Goal: Complete application form: Complete application form

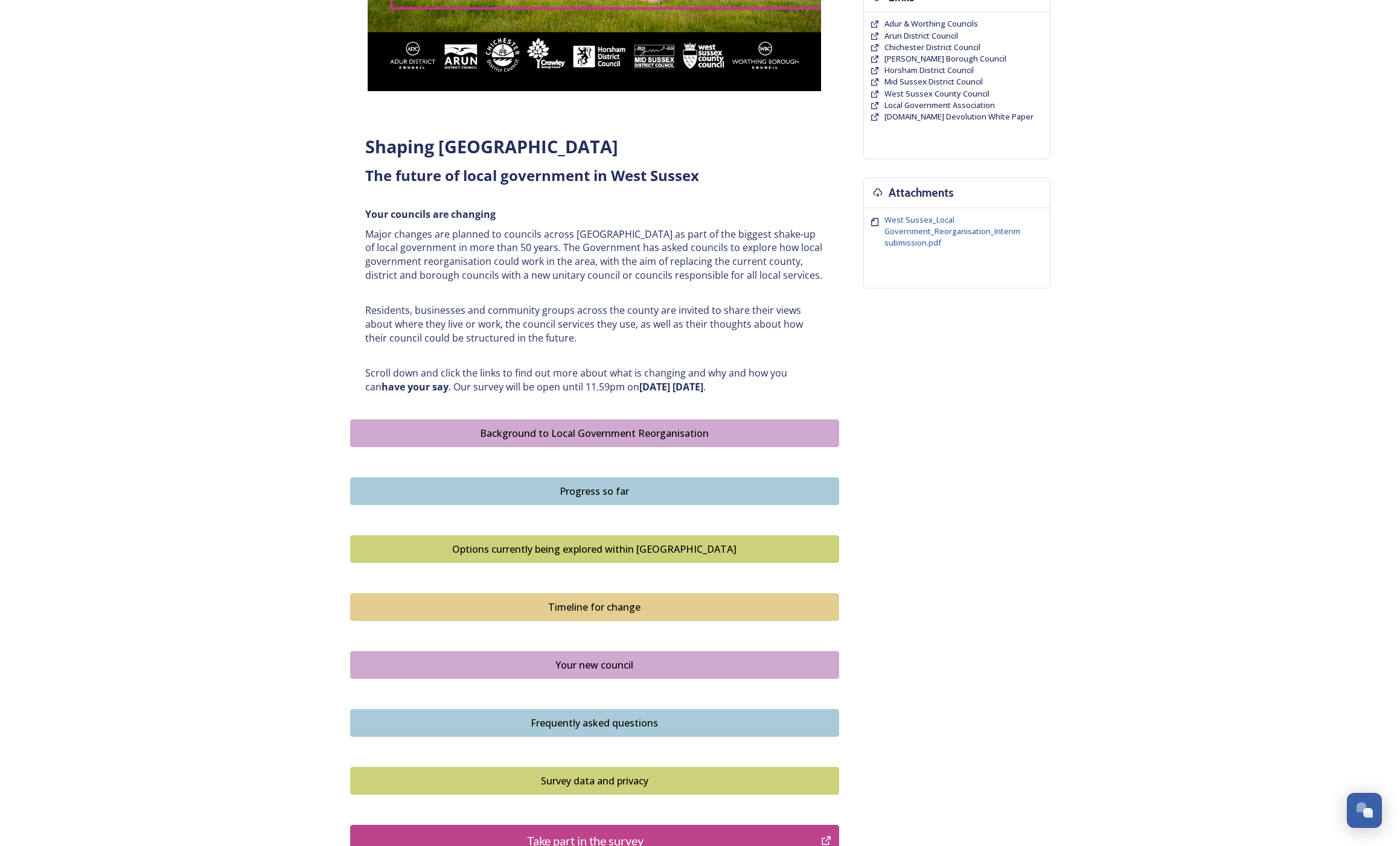
scroll to position [257, 0]
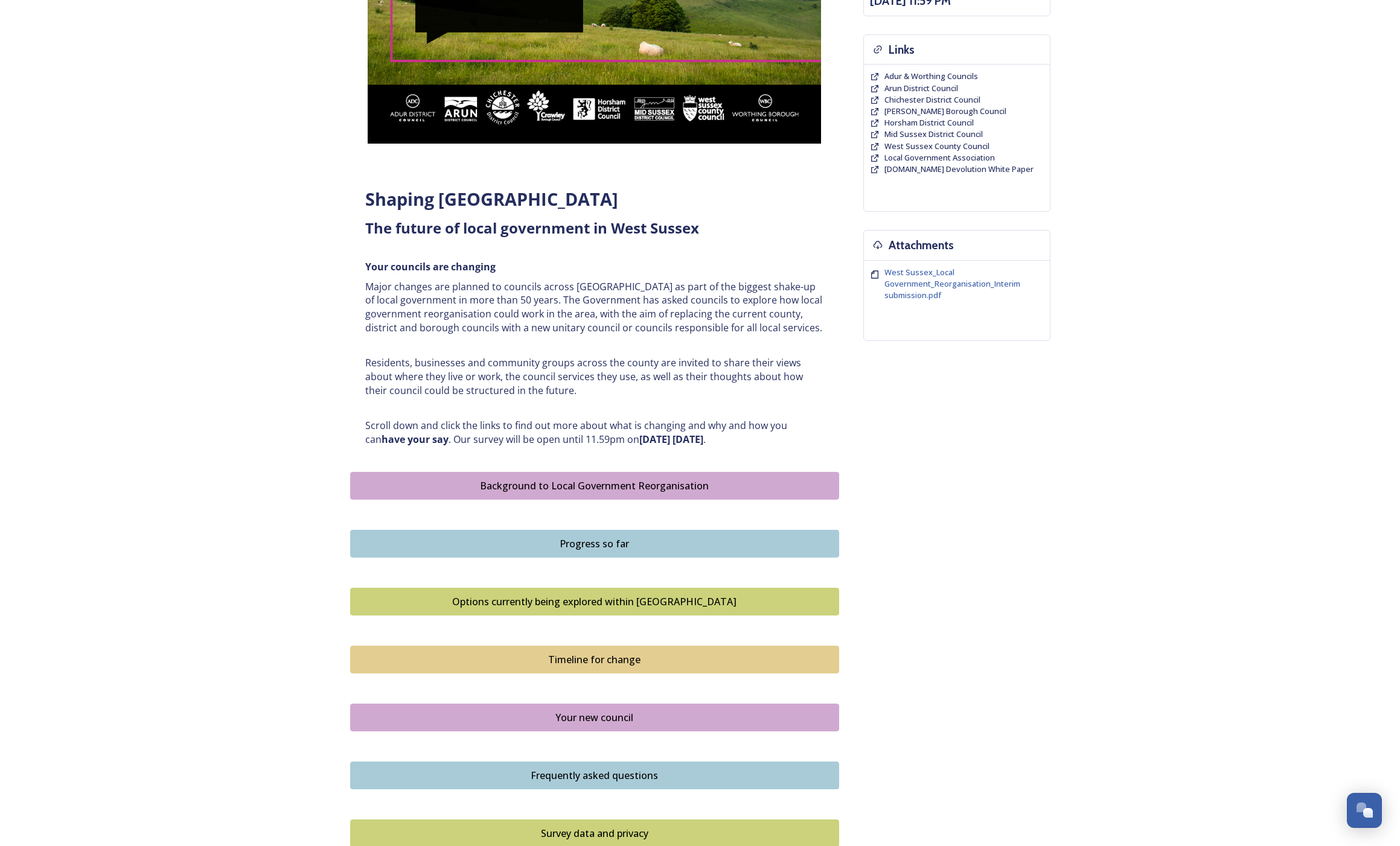
click at [337, 339] on div "Background to Local Government Reorganisation" at bounding box center [594, 486] width 475 height 15
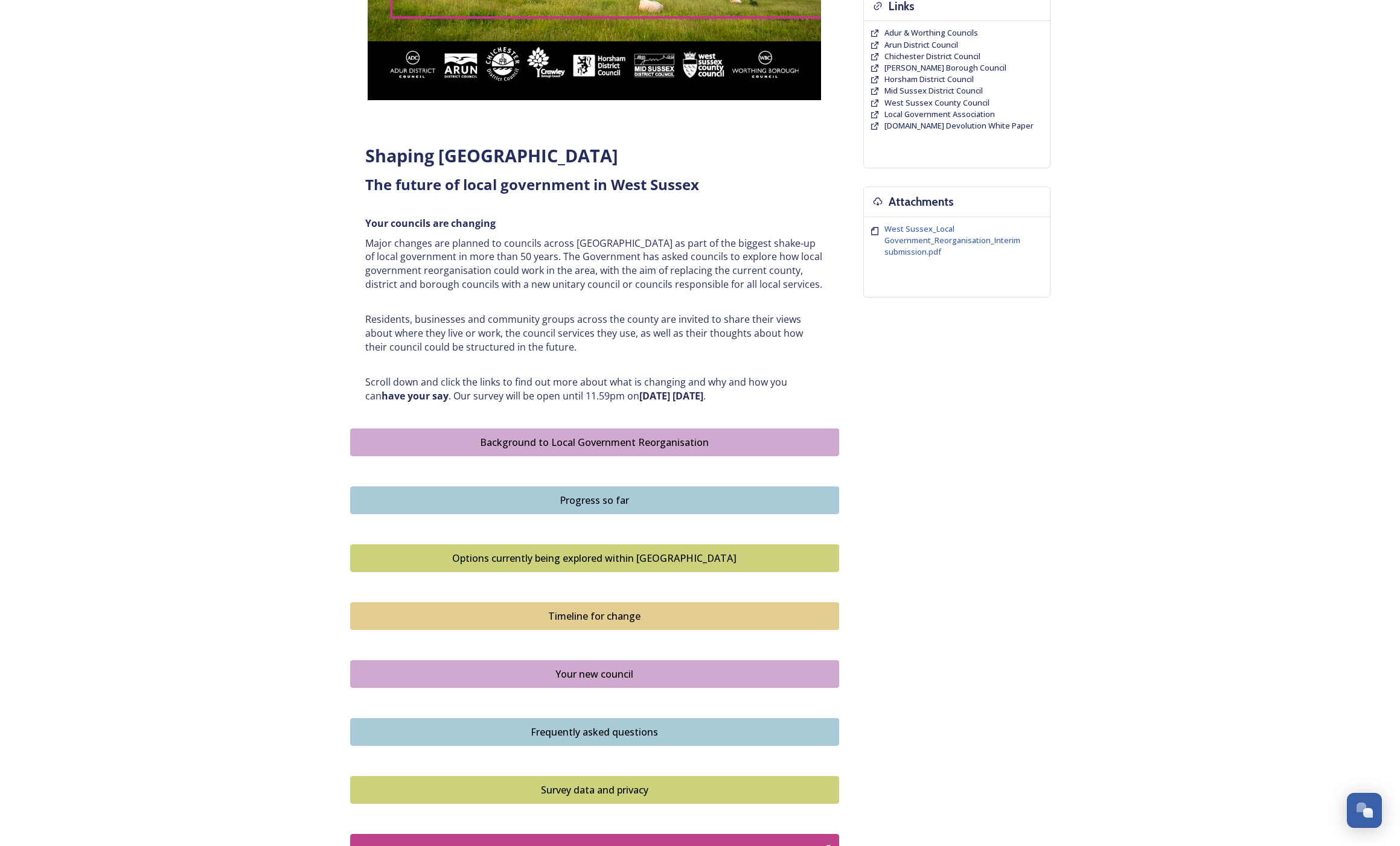
scroll to position [432, 0]
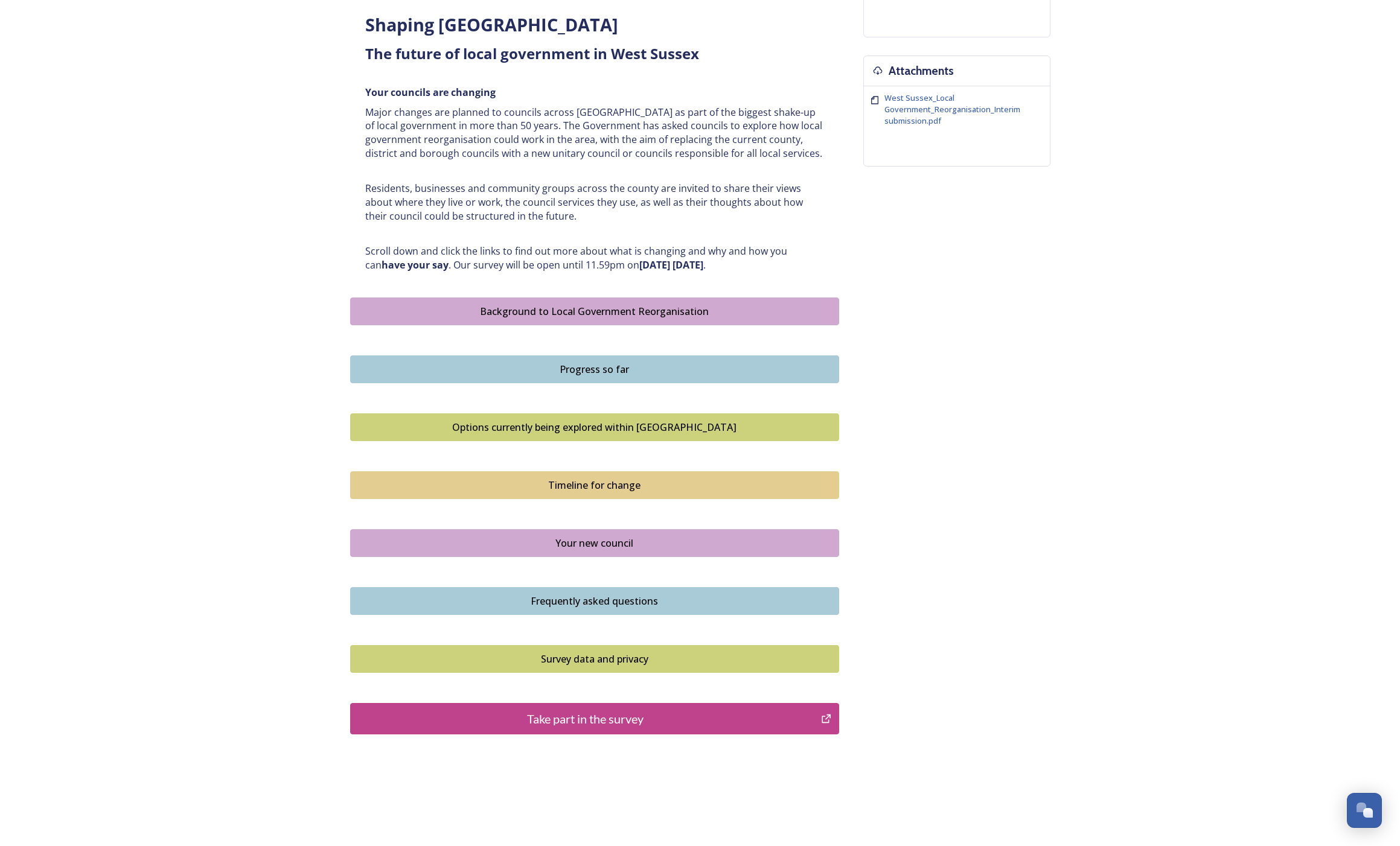
click at [337, 339] on div "Progress so far" at bounding box center [594, 369] width 475 height 15
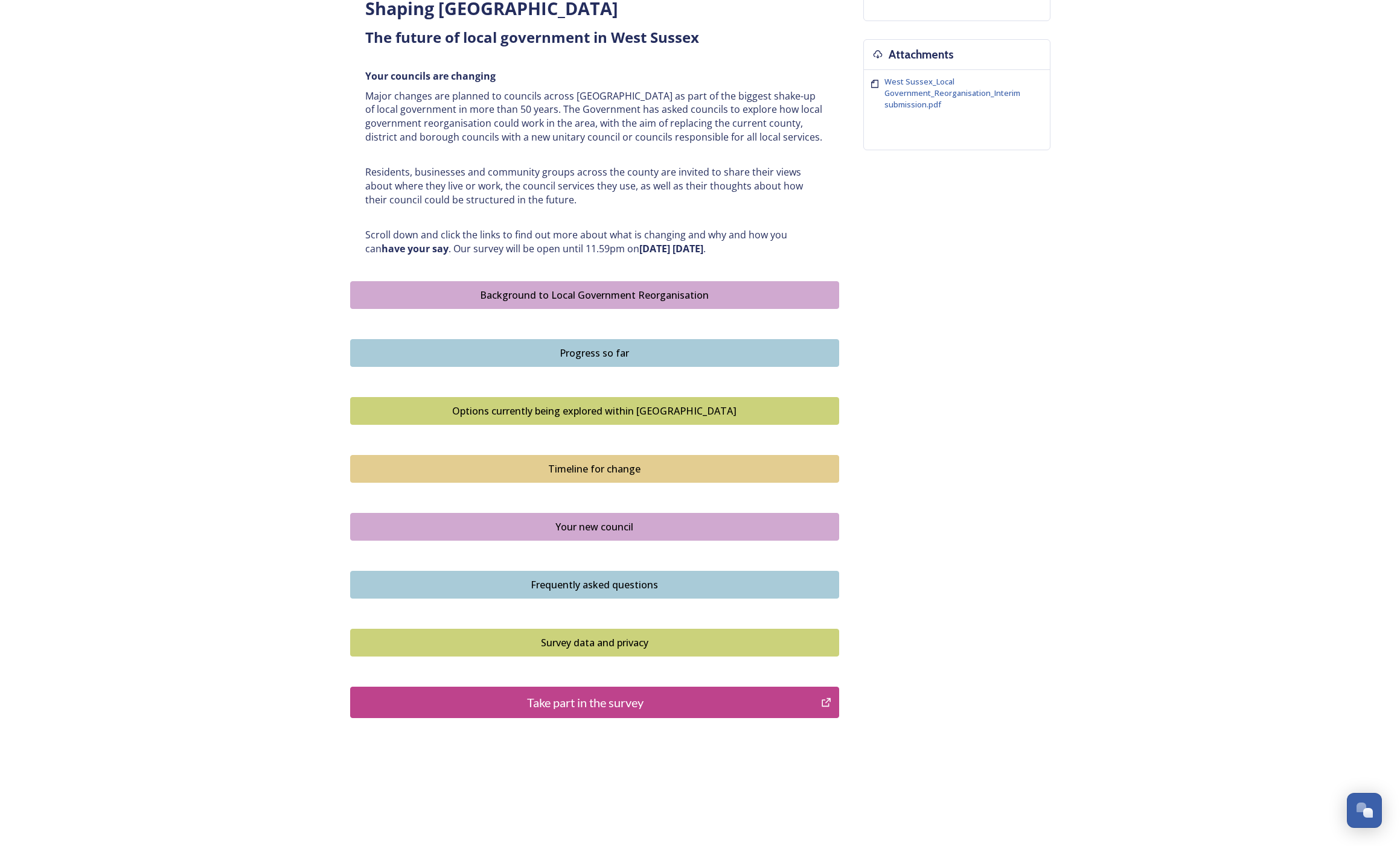
scroll to position [446, 0]
click at [337, 339] on div "Options currently being explored within West Sussex" at bounding box center [594, 412] width 475 height 15
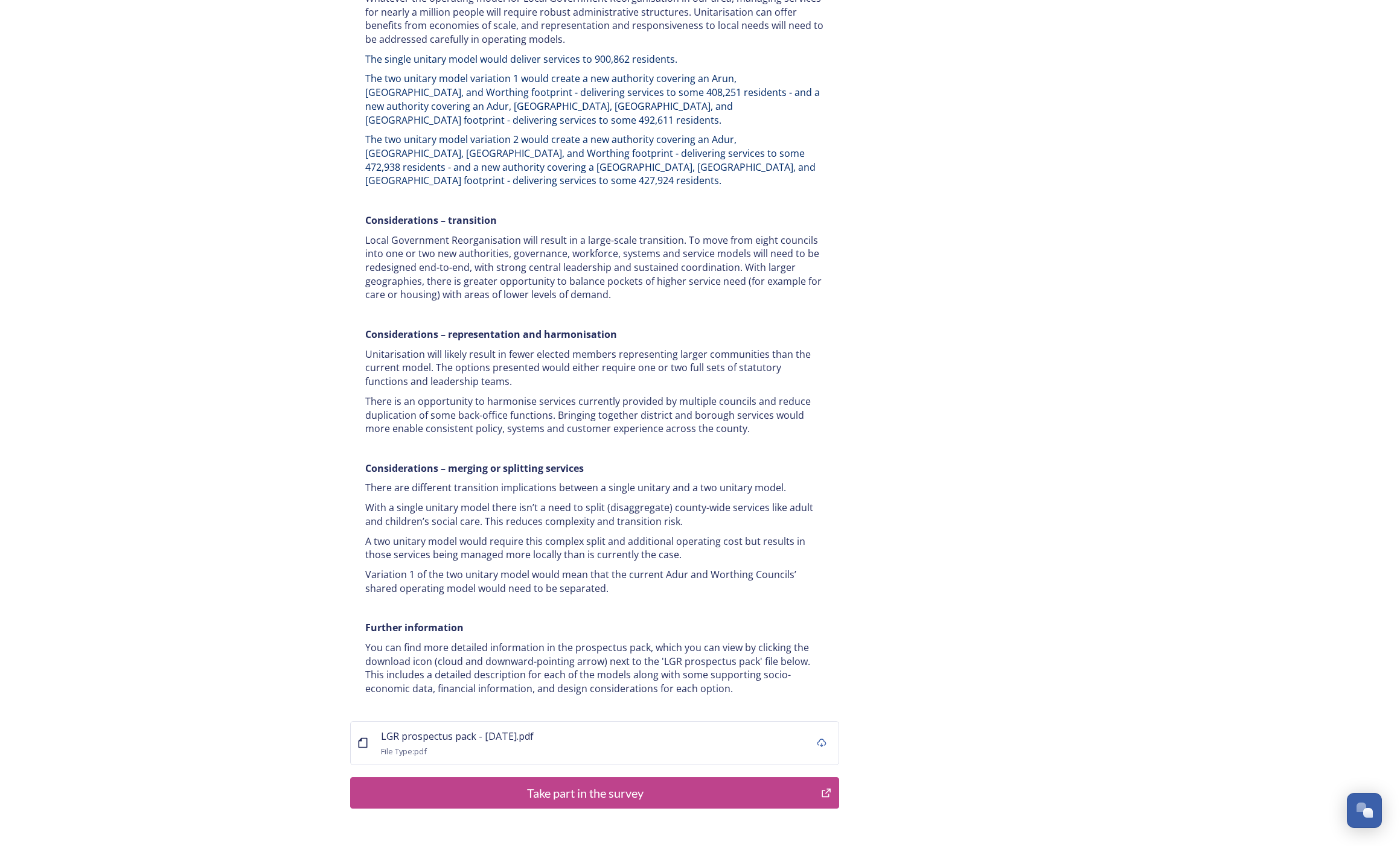
scroll to position [1968, 0]
click at [337, 339] on button "Take part in the survey" at bounding box center [594, 794] width 489 height 32
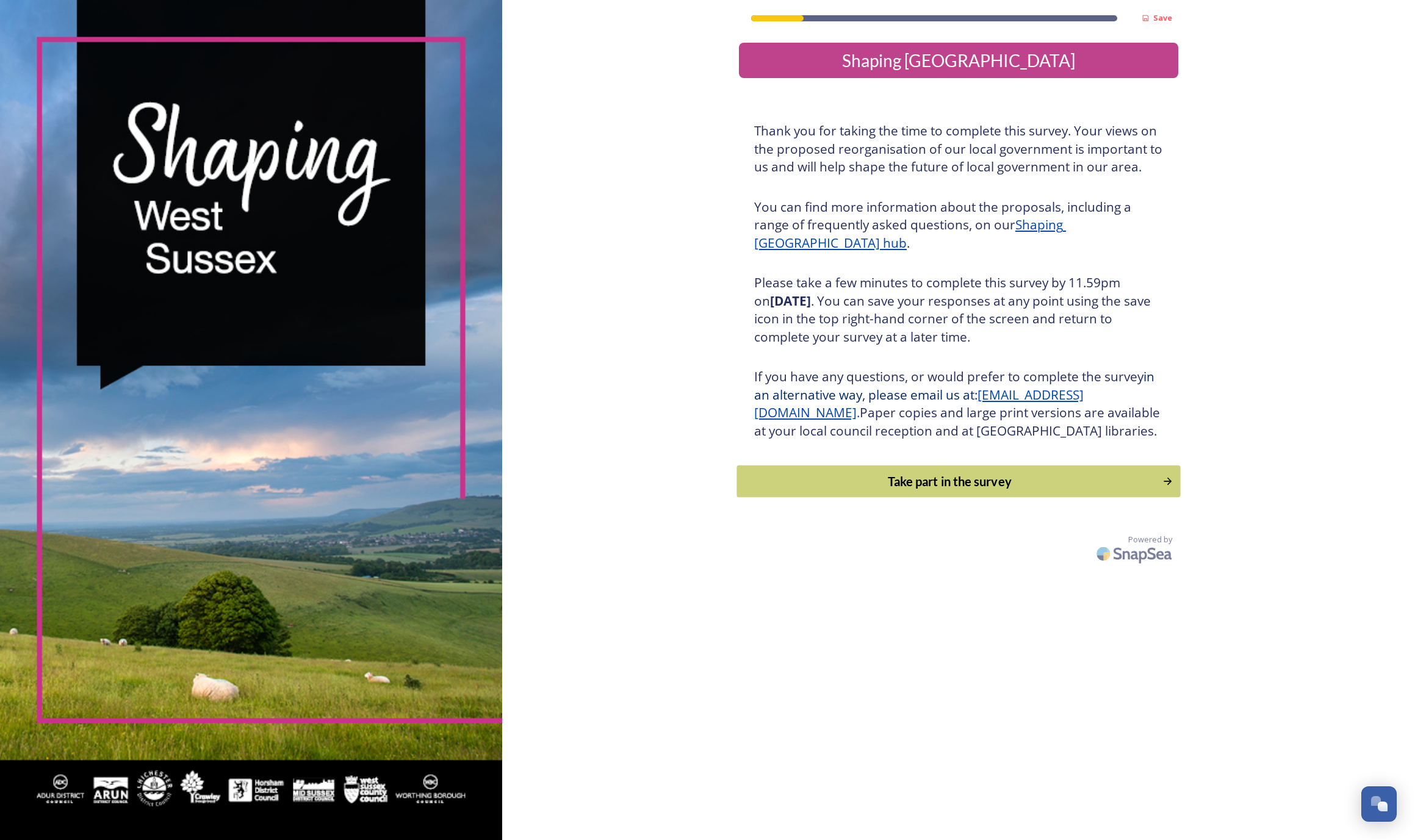
click at [846, 490] on div "Take part in the survey" at bounding box center [949, 481] width 413 height 18
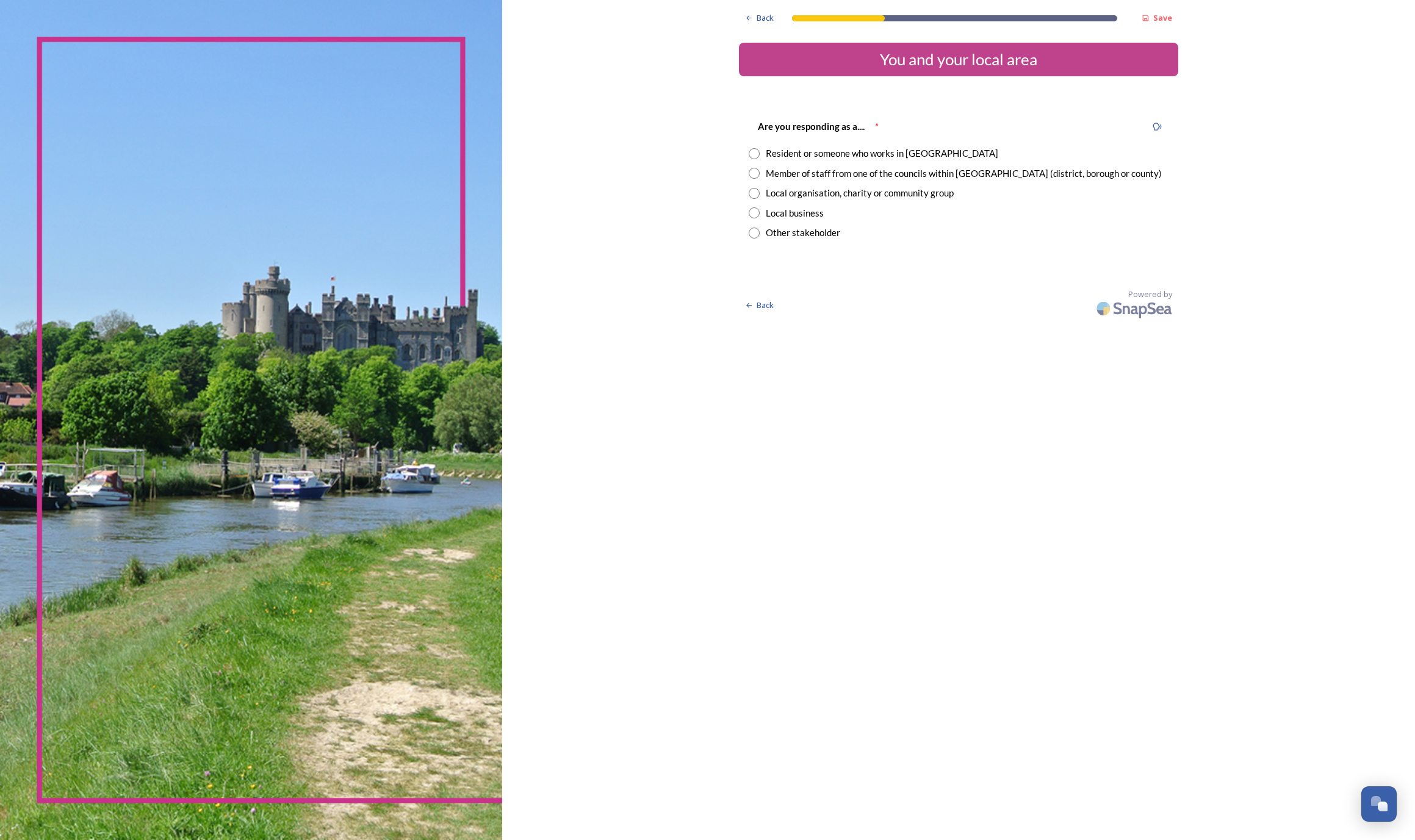
click at [766, 154] on div "Resident or someone who works in [GEOGRAPHIC_DATA]" at bounding box center [882, 153] width 232 height 14
radio input "true"
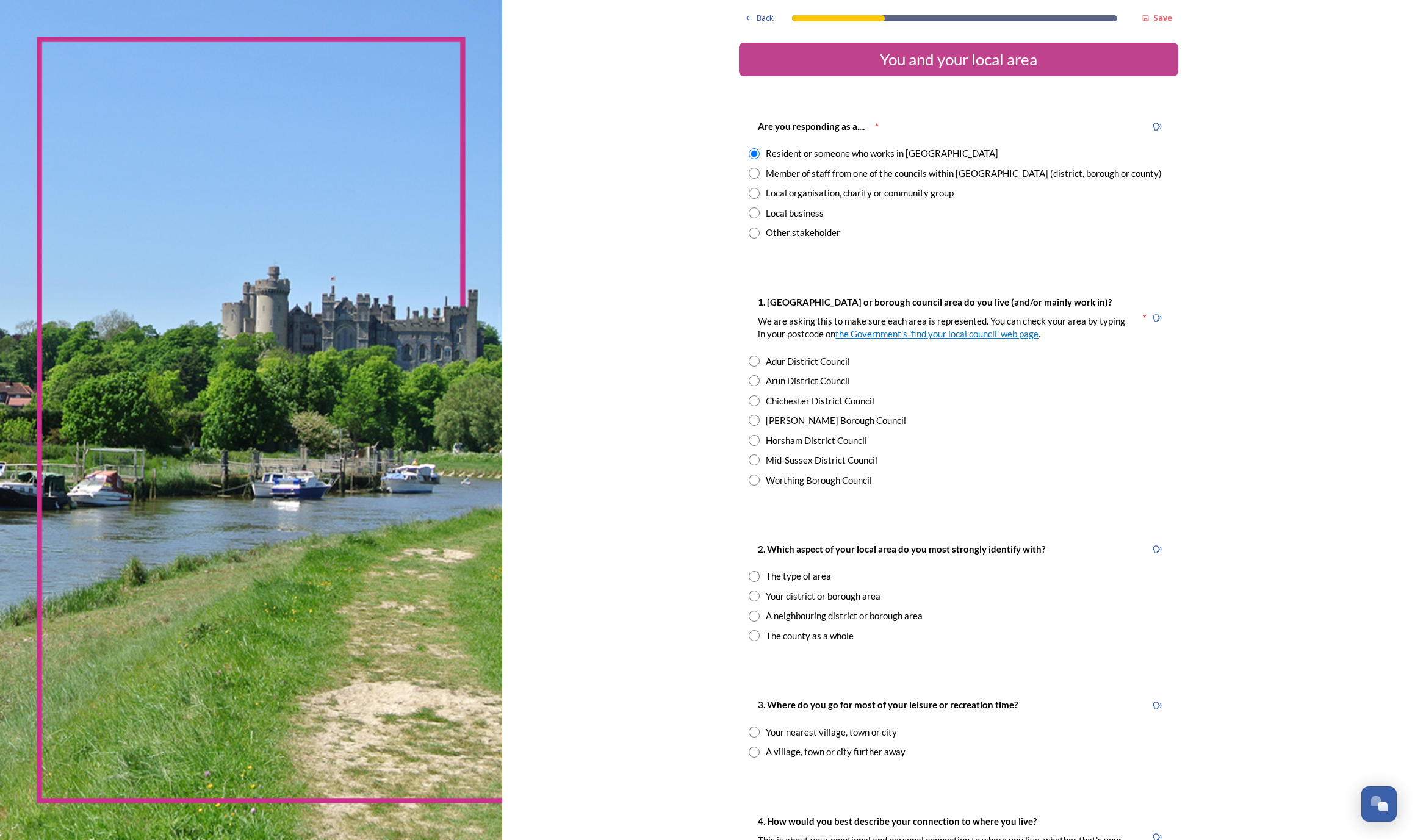
click at [766, 440] on div "Horsham District Council" at bounding box center [816, 440] width 101 height 14
radio input "true"
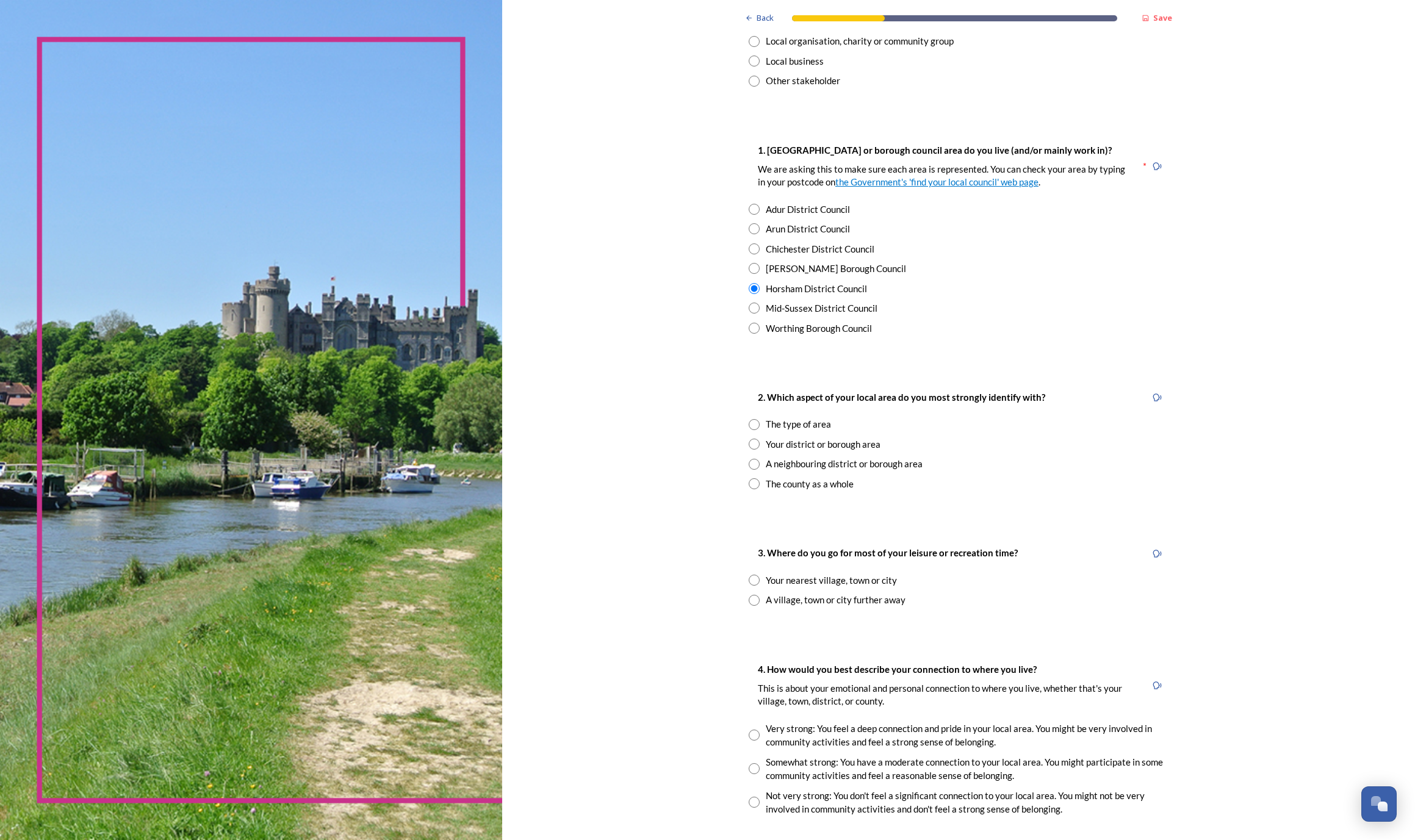
scroll to position [160, 0]
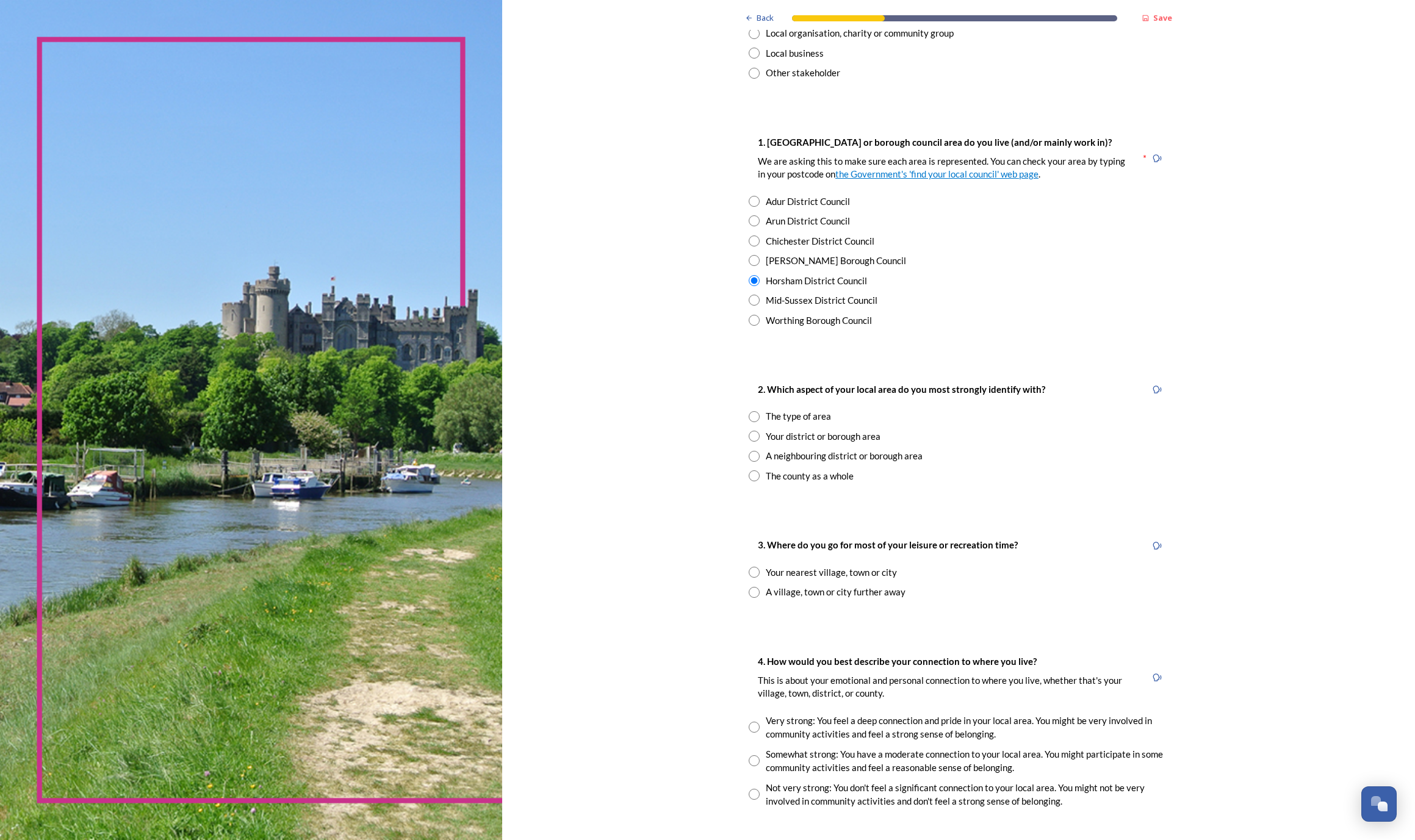
click at [766, 470] on div "The county as a whole" at bounding box center [810, 476] width 88 height 14
radio input "true"
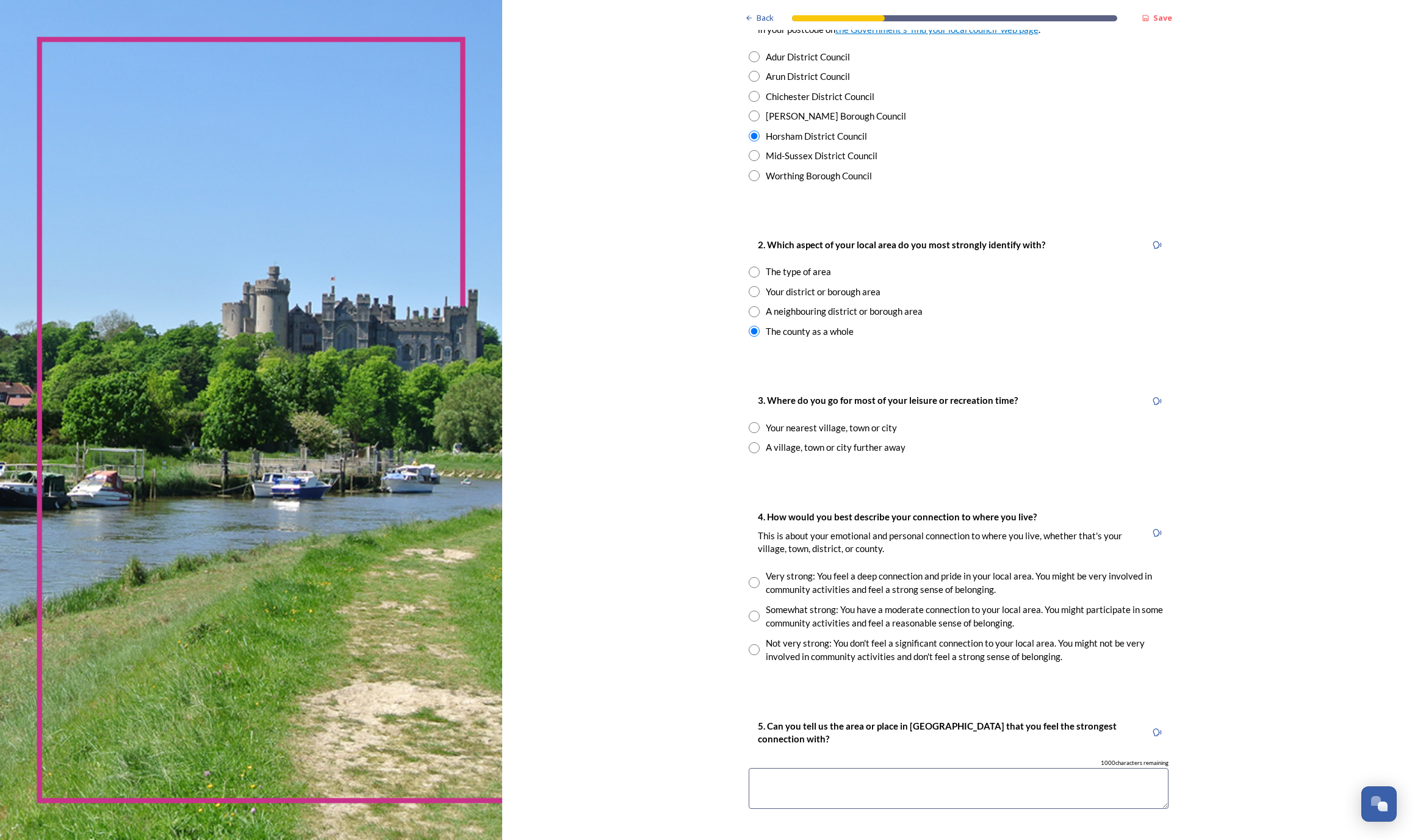
scroll to position [308, 0]
click at [766, 421] on div "Your nearest village, town or city" at bounding box center [832, 425] width 131 height 14
radio input "true"
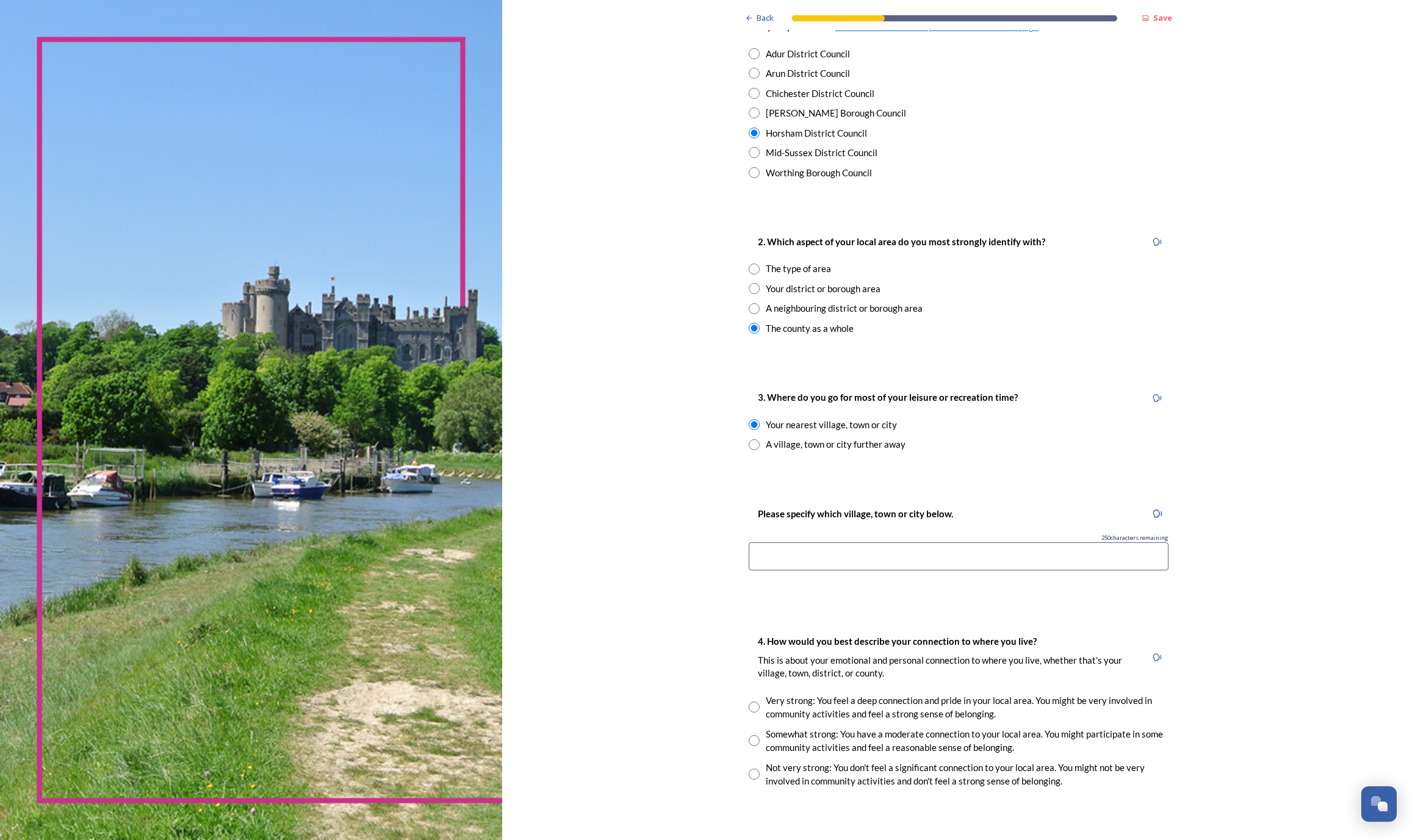
click at [749, 555] on input at bounding box center [958, 555] width 419 height 28
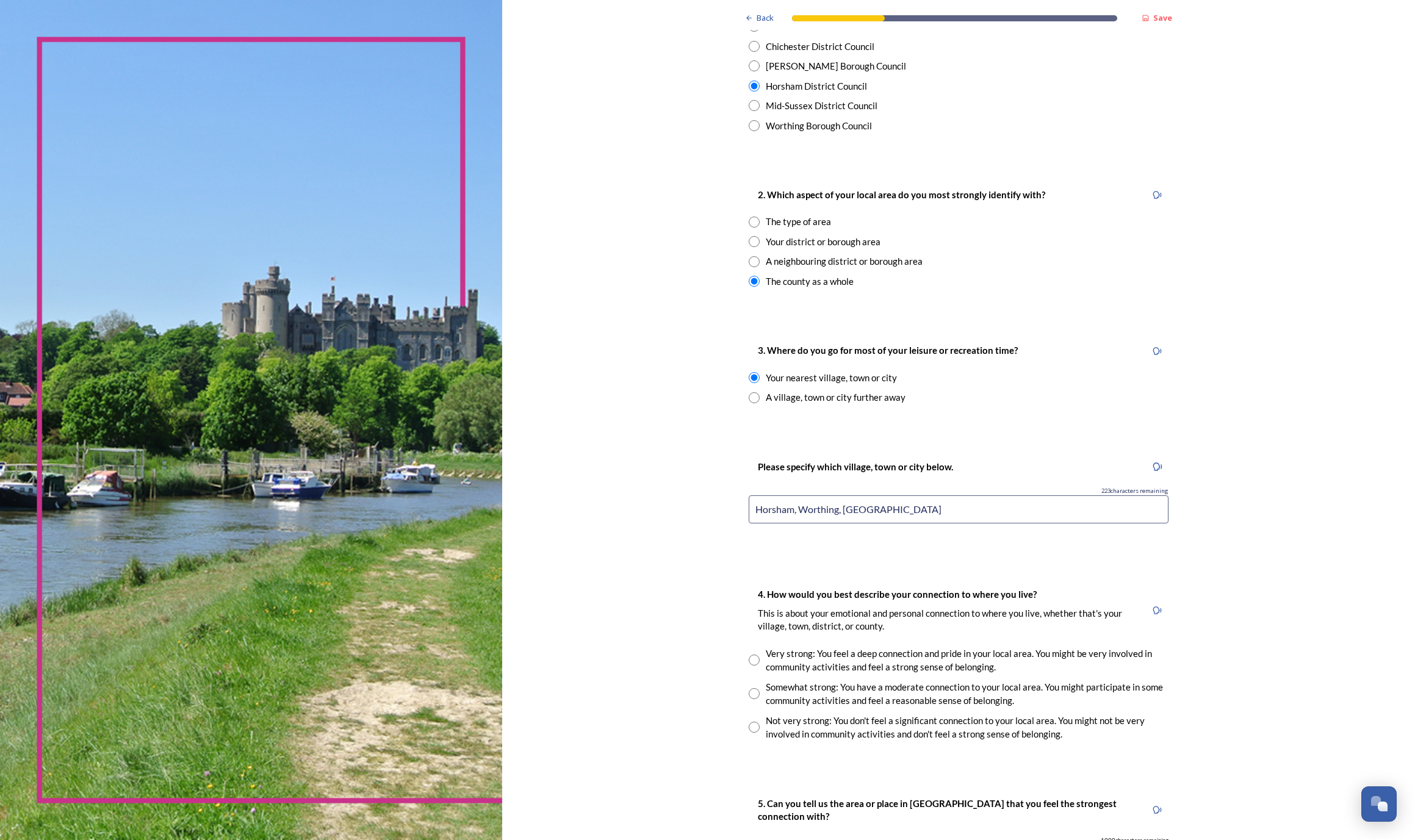
scroll to position [419, 0]
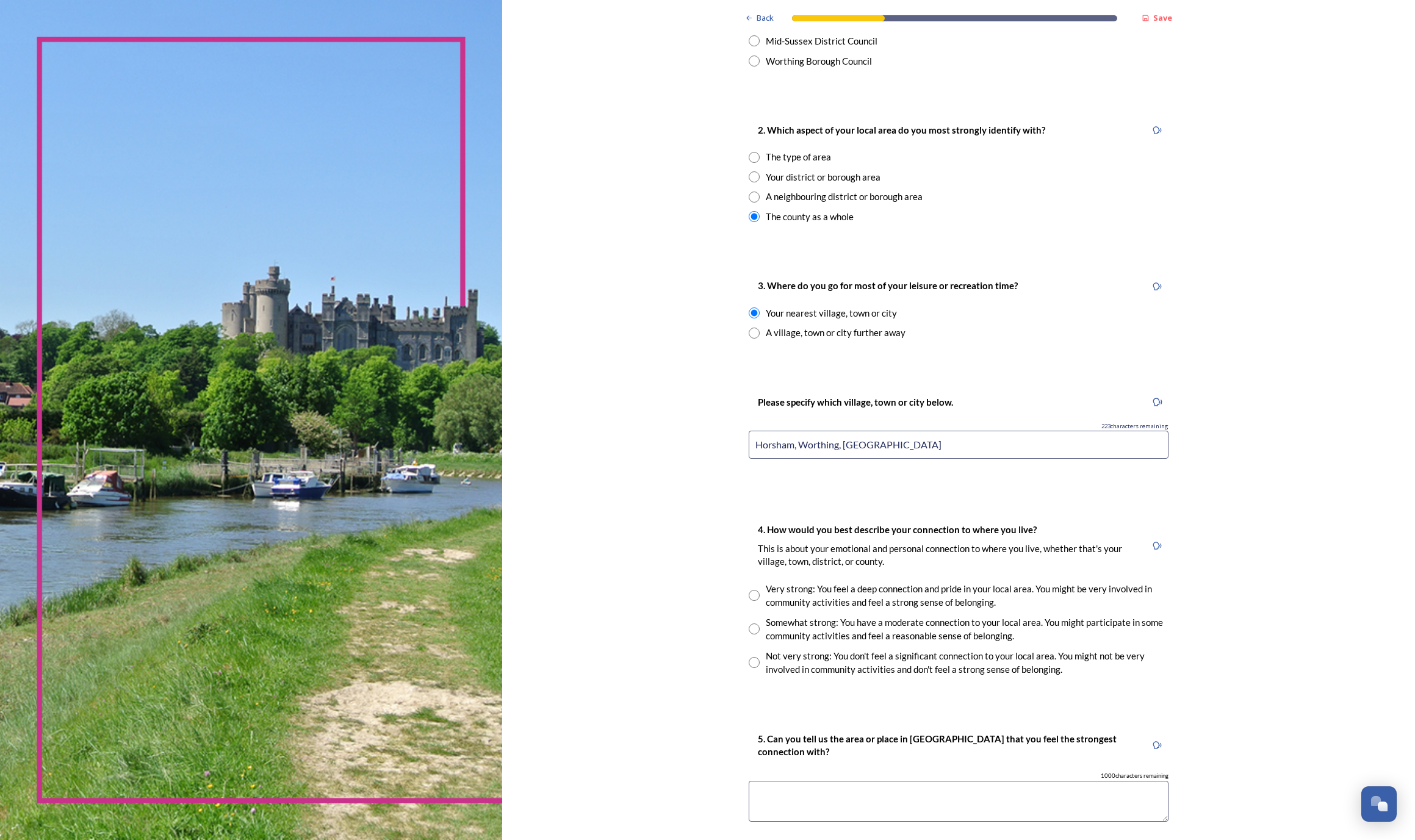
type input "Horsham, Worthing, [GEOGRAPHIC_DATA]"
click at [749, 590] on input "radio" at bounding box center [754, 595] width 11 height 11
radio input "true"
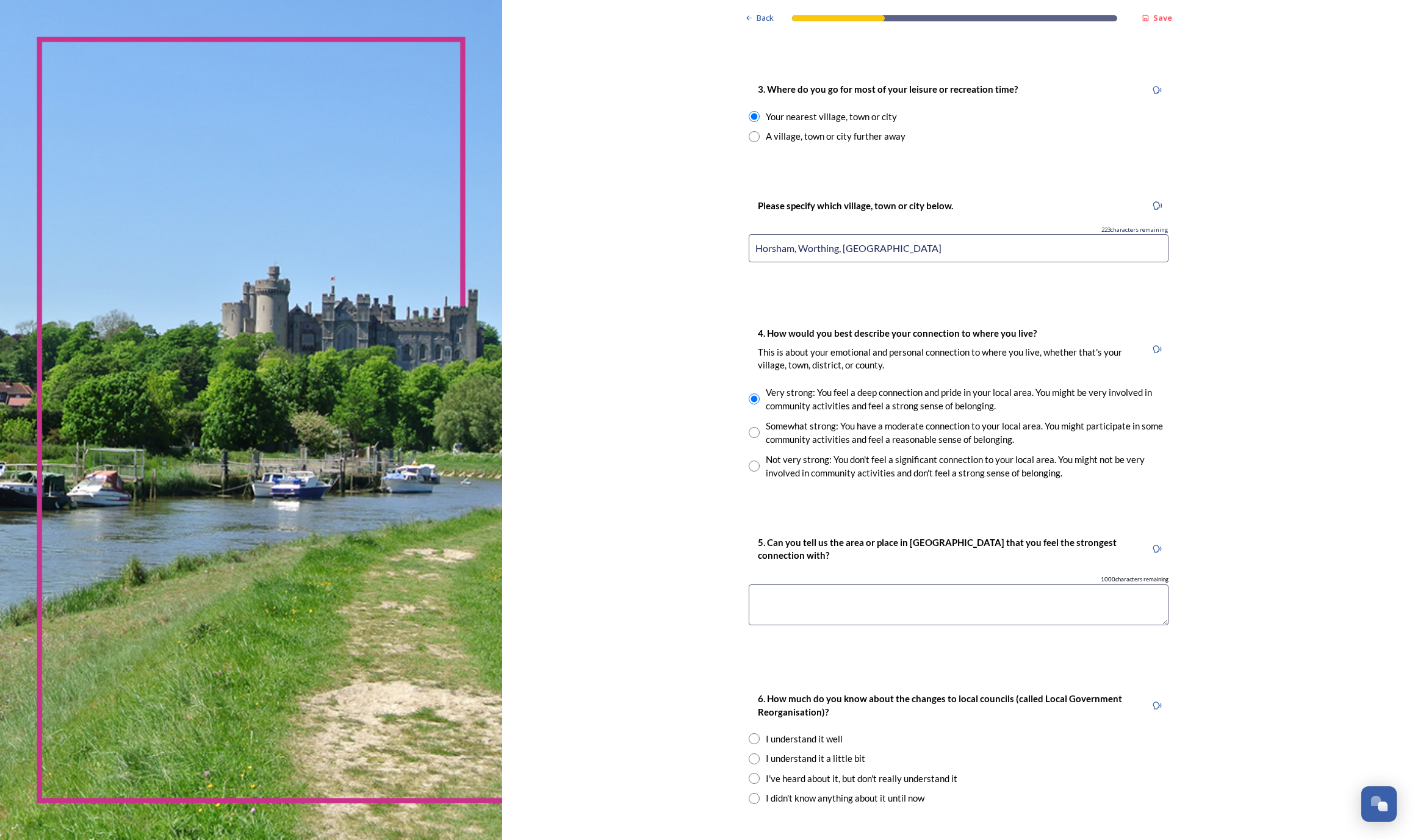
scroll to position [698, 0]
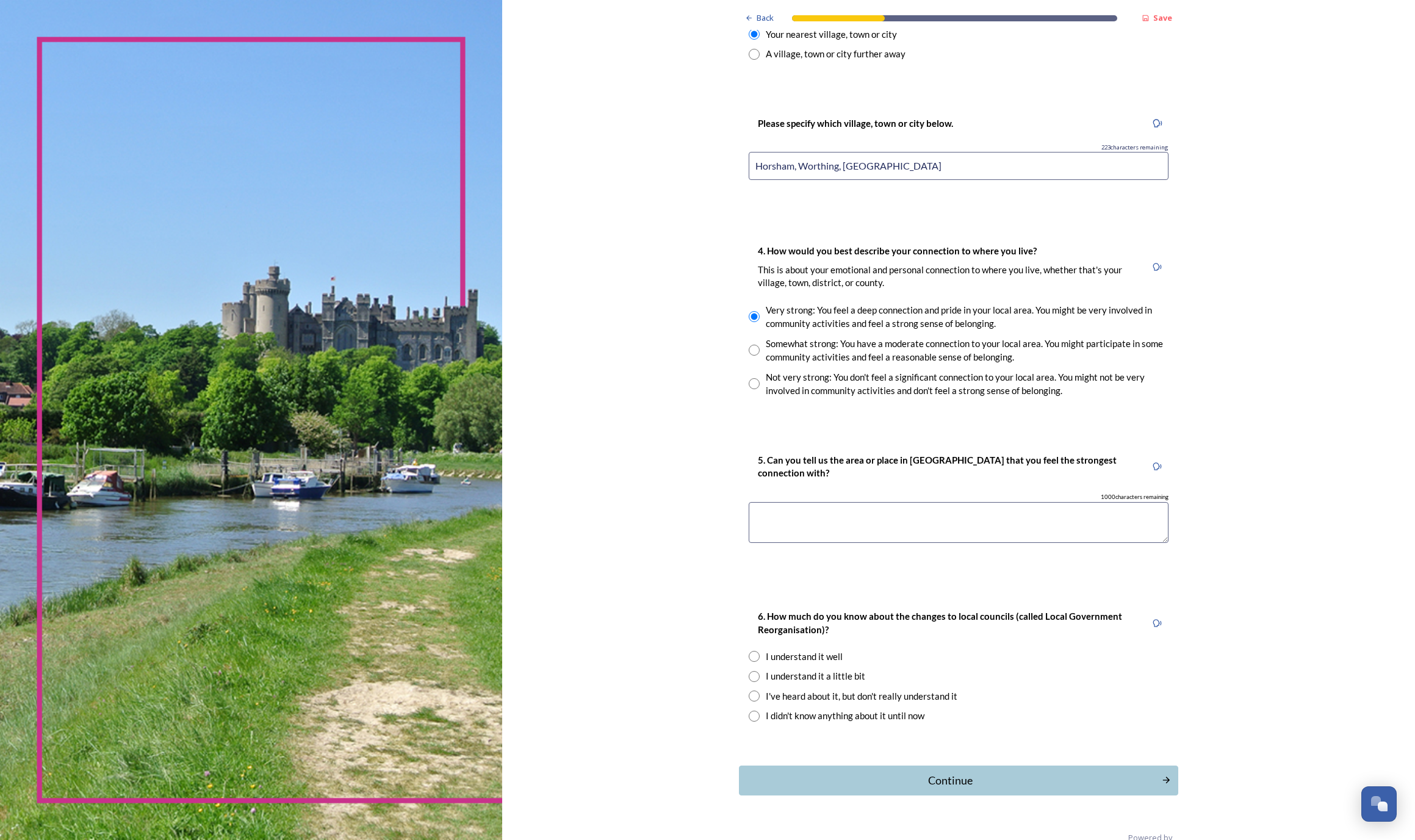
click at [749, 522] on textarea at bounding box center [958, 522] width 419 height 41
type textarea "Horsham"
click at [749, 671] on input "radio" at bounding box center [754, 676] width 11 height 11
radio input "true"
click at [815, 772] on div "Continue" at bounding box center [950, 780] width 413 height 16
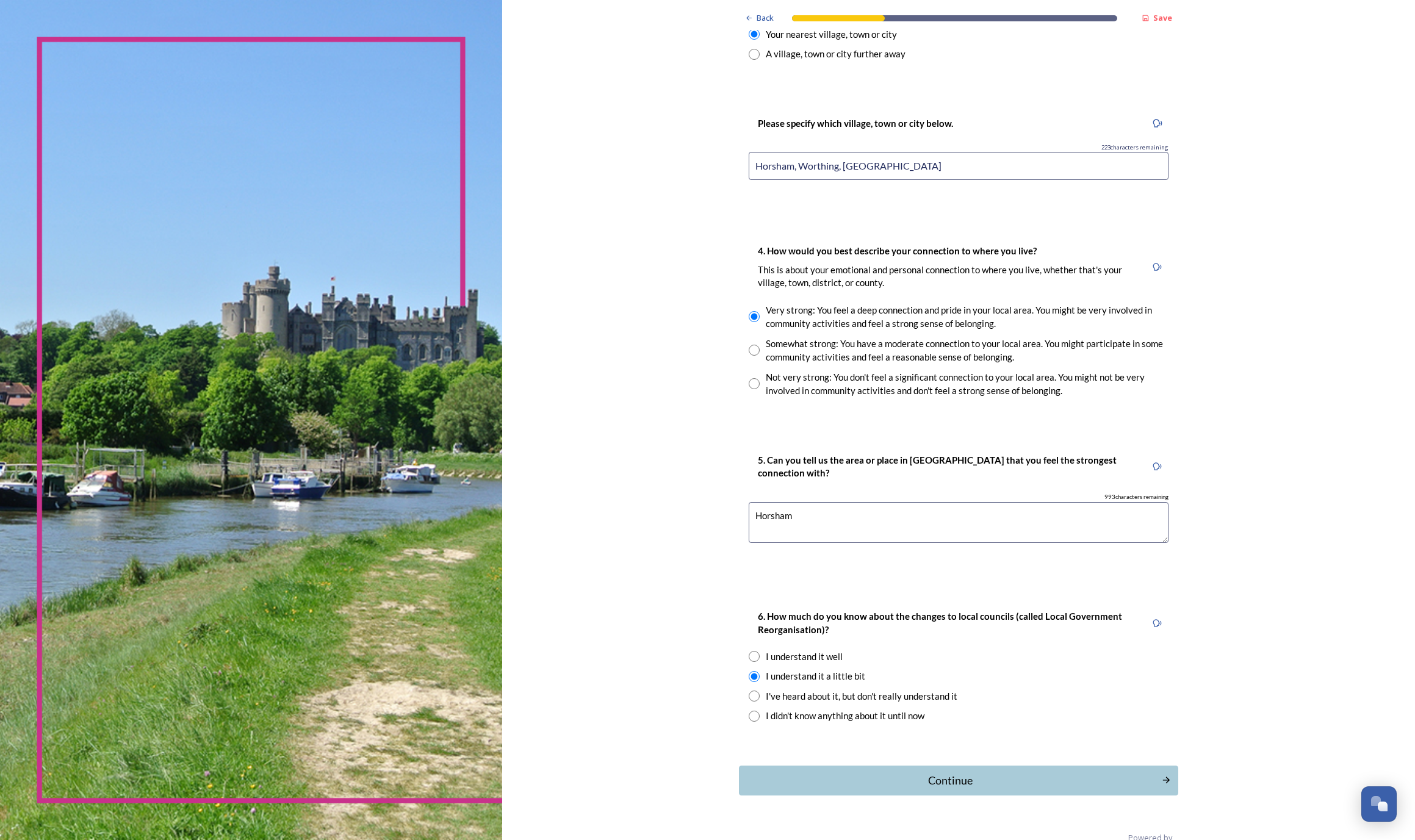
scroll to position [0, 0]
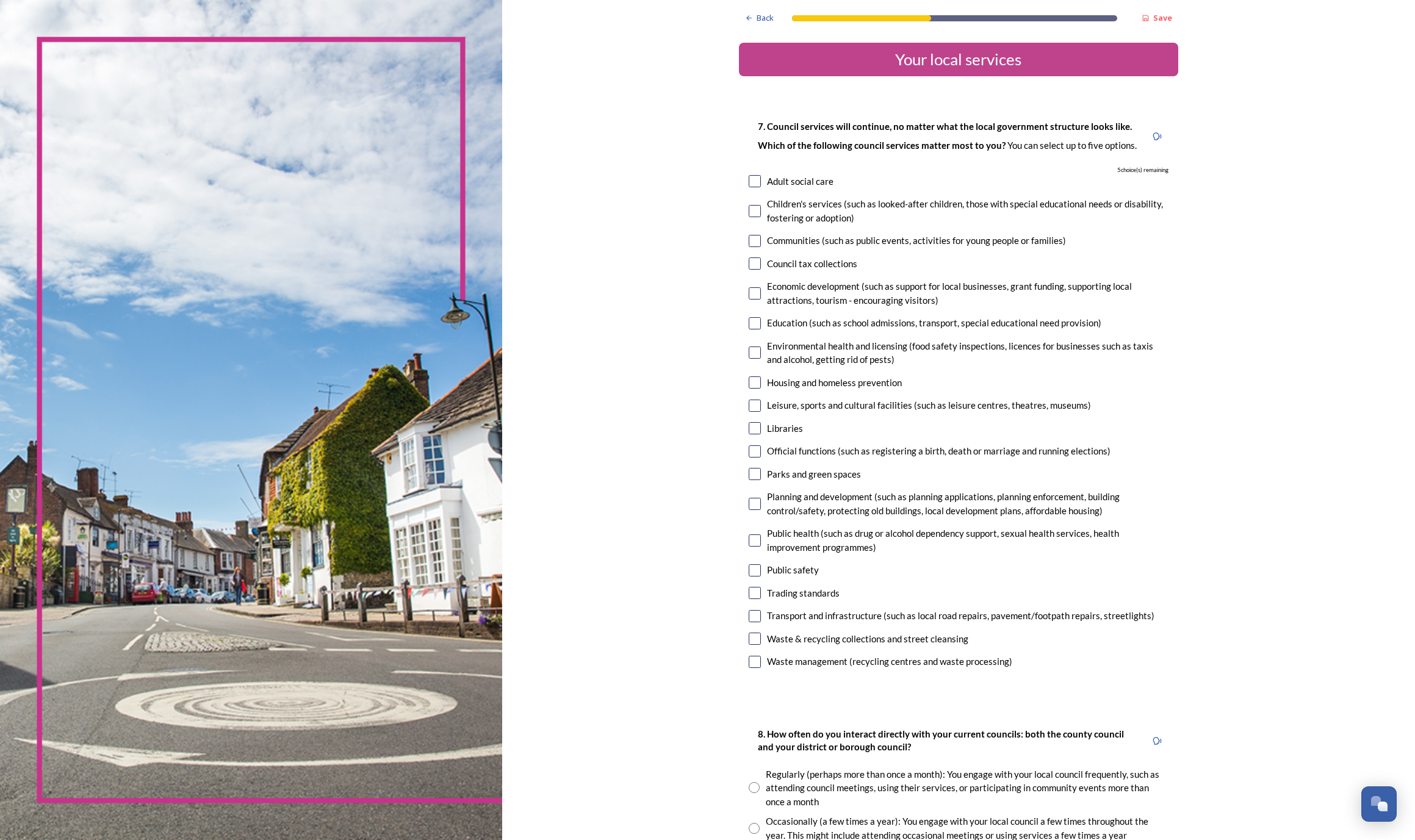
click at [767, 471] on div "Parks and green spaces" at bounding box center [814, 474] width 94 height 14
checkbox input "true"
click at [749, 499] on div "Planning and development (such as planning applications, planning enforcement, …" at bounding box center [958, 503] width 419 height 28
checkbox input "true"
click at [749, 657] on input "checkbox" at bounding box center [755, 662] width 12 height 12
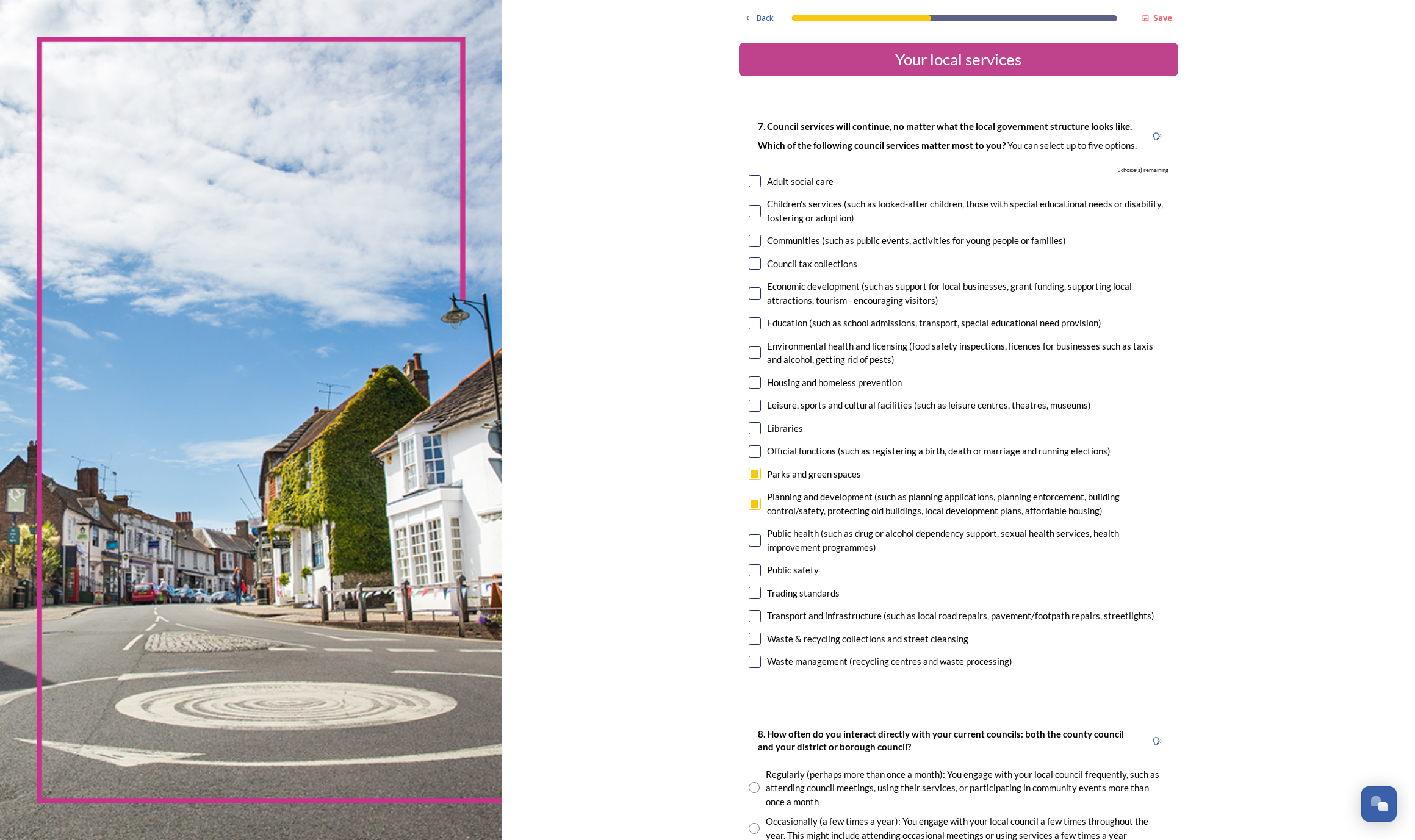
checkbox input "true"
click at [749, 612] on input "checkbox" at bounding box center [755, 616] width 12 height 12
checkbox input "true"
click at [749, 633] on input "checkbox" at bounding box center [755, 639] width 12 height 12
checkbox input "true"
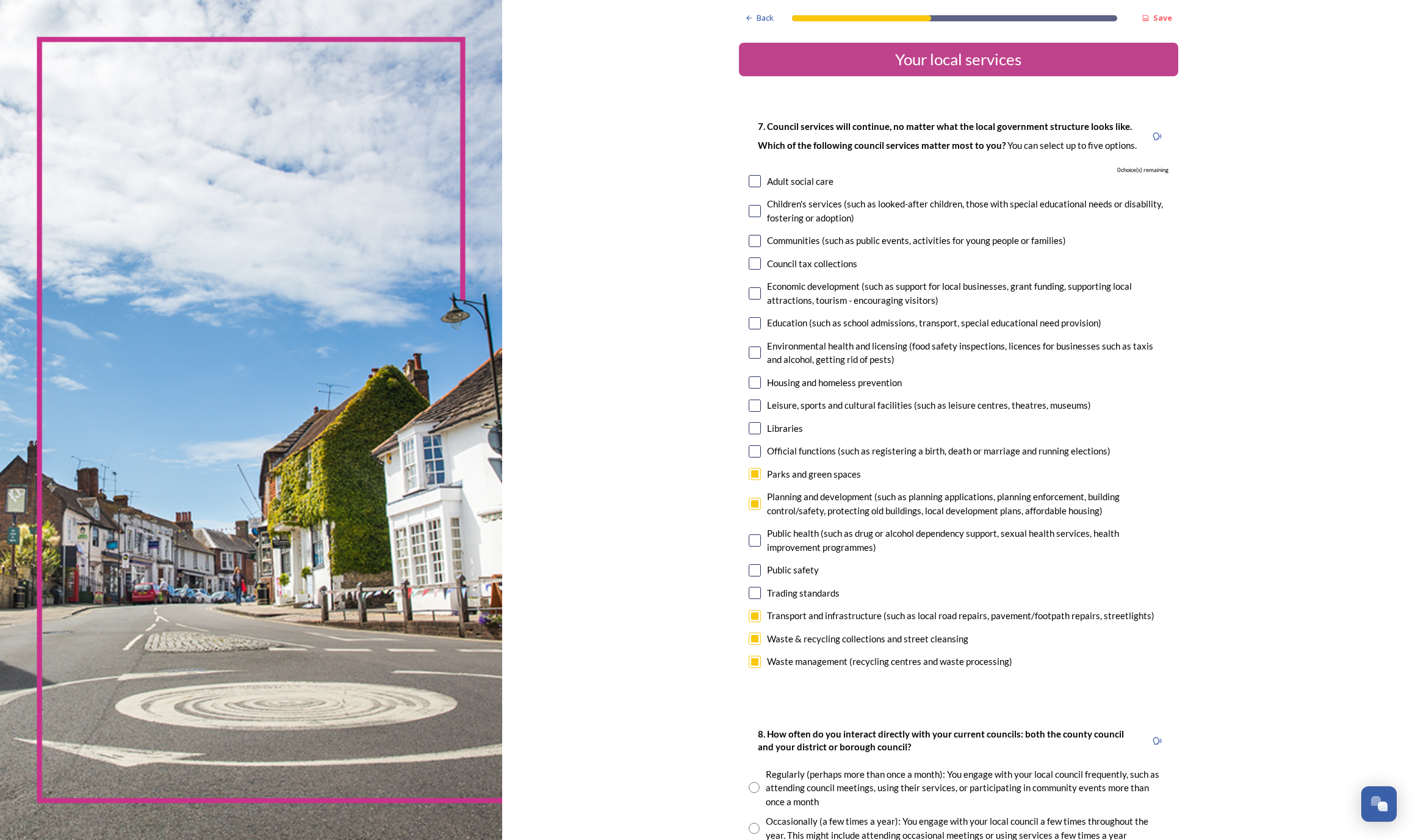
click at [749, 400] on input "checkbox" at bounding box center [755, 406] width 12 height 12
checkbox input "false"
click at [749, 320] on div "Education (such as school admissions, transport, special educational need provi…" at bounding box center [958, 322] width 419 height 14
click at [749, 321] on input "checkbox" at bounding box center [755, 323] width 12 height 12
checkbox input "false"
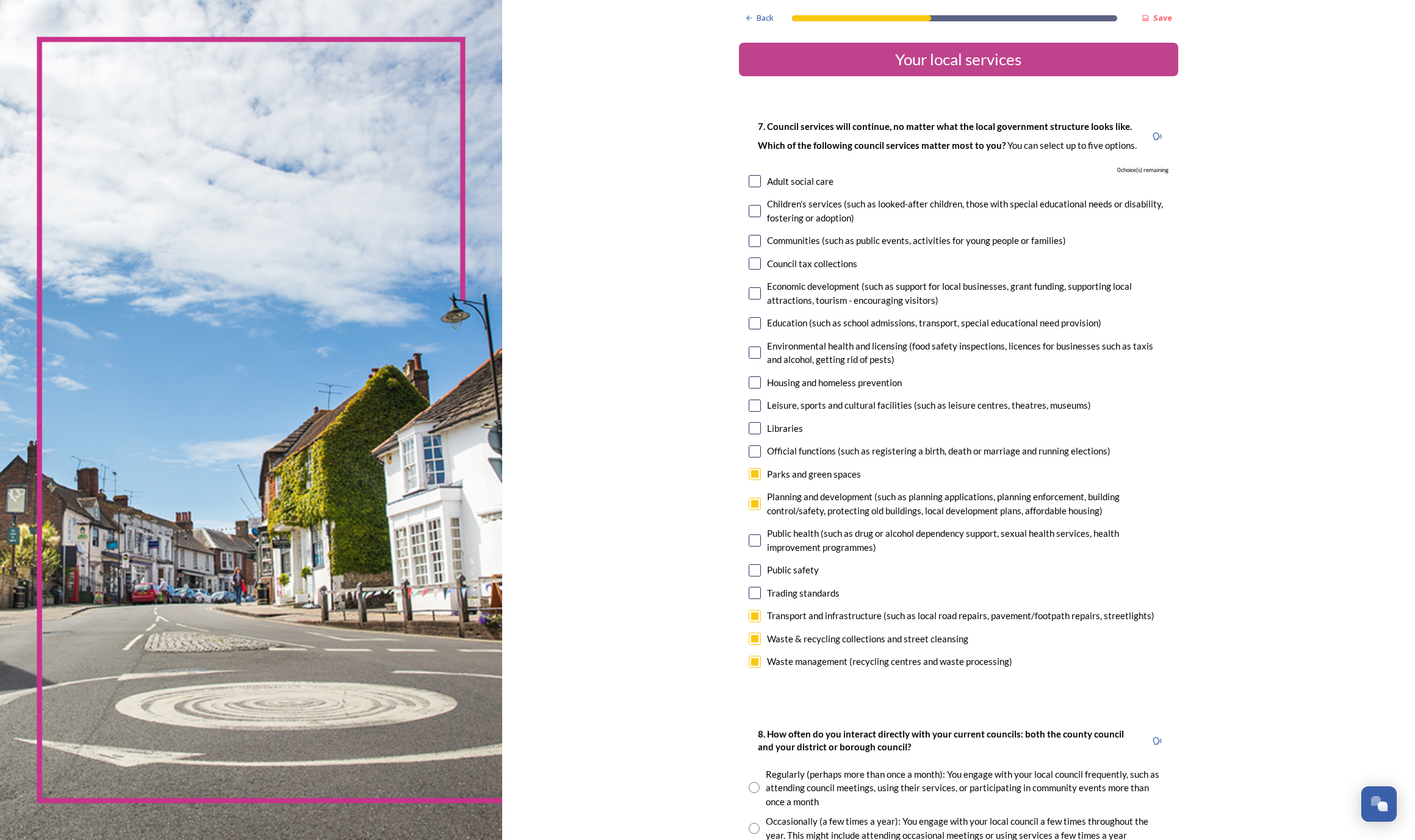
click at [749, 240] on input "checkbox" at bounding box center [755, 241] width 12 height 12
checkbox input "false"
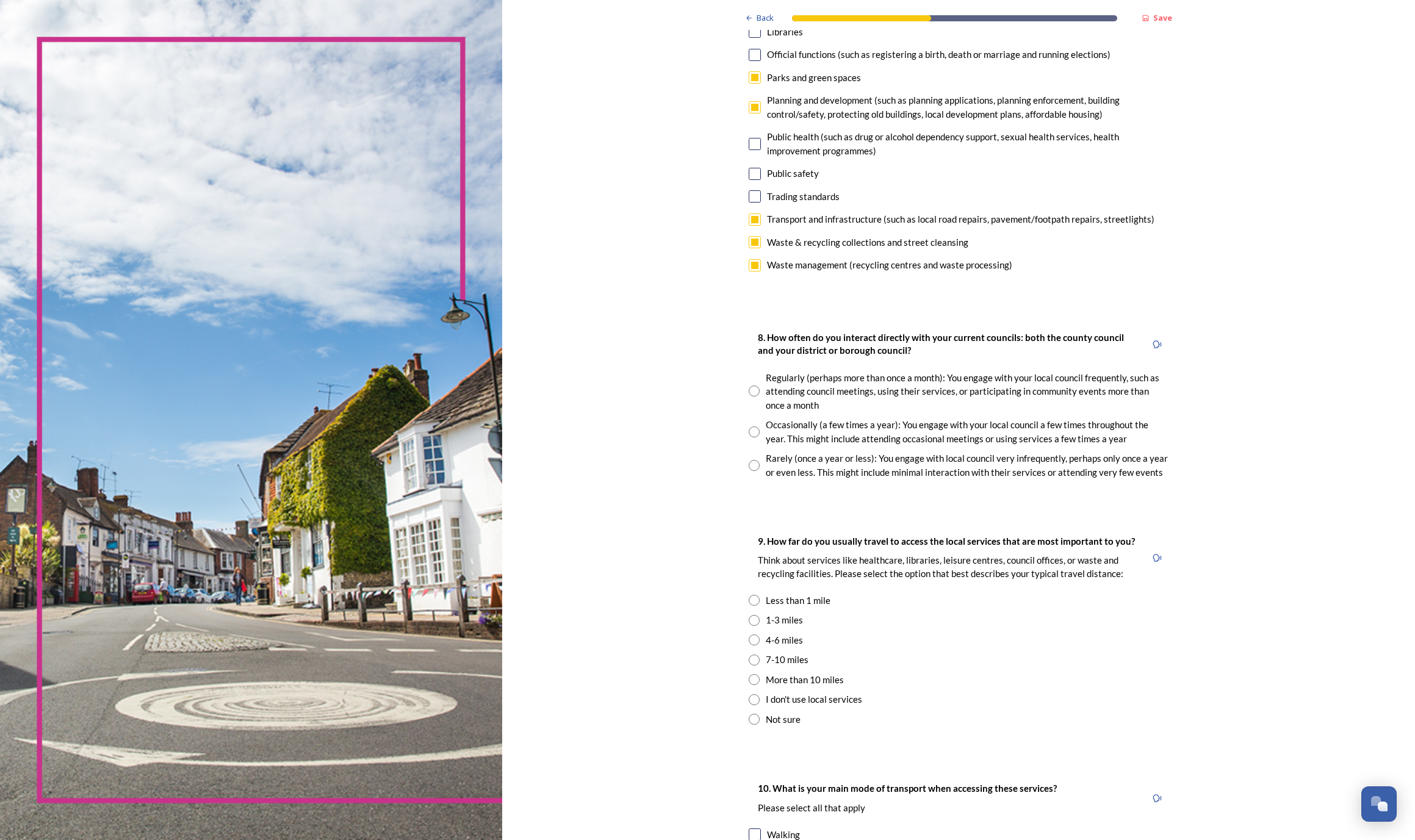
scroll to position [398, 0]
click at [749, 384] on input "radio" at bounding box center [754, 390] width 11 height 11
radio input "true"
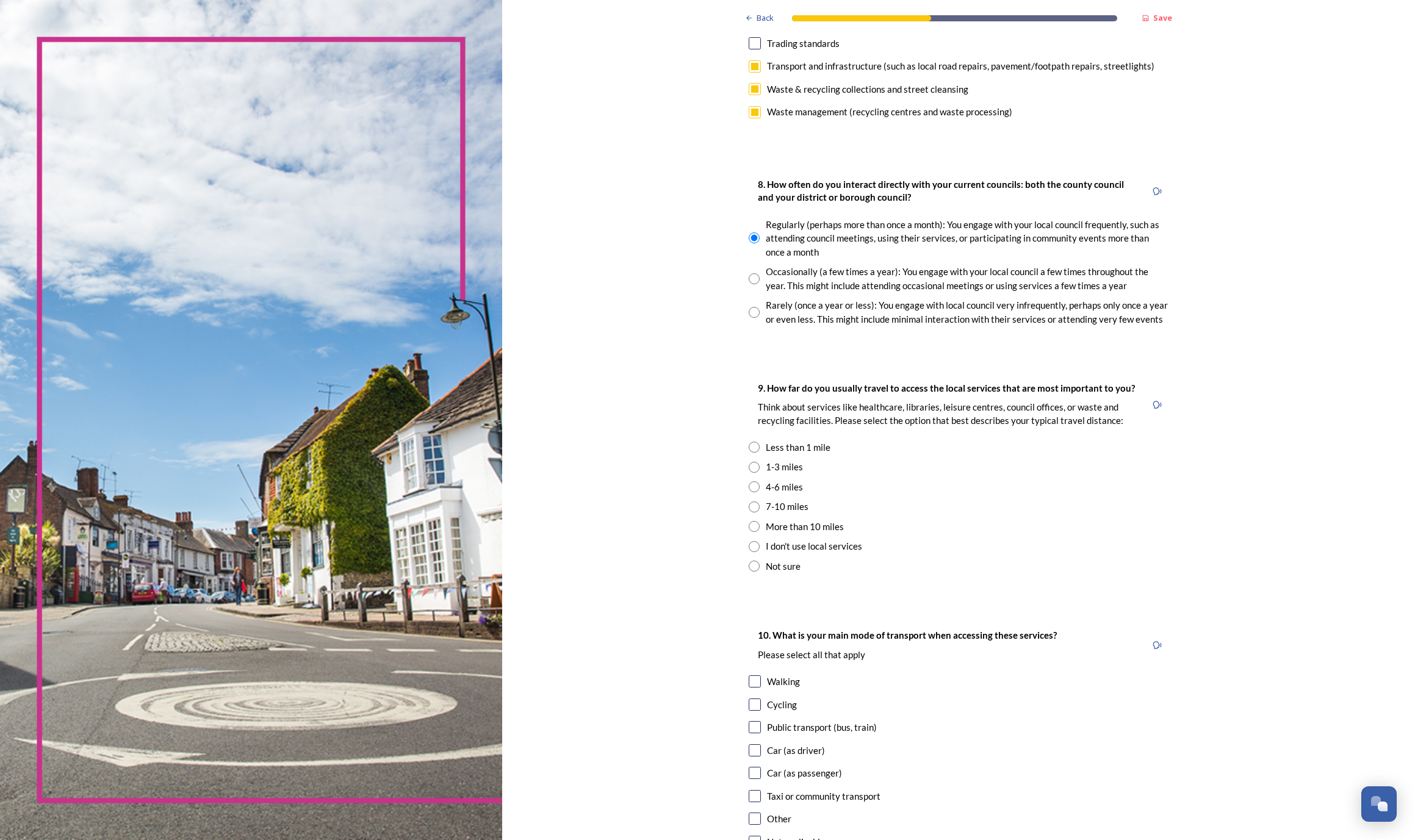
scroll to position [564, 0]
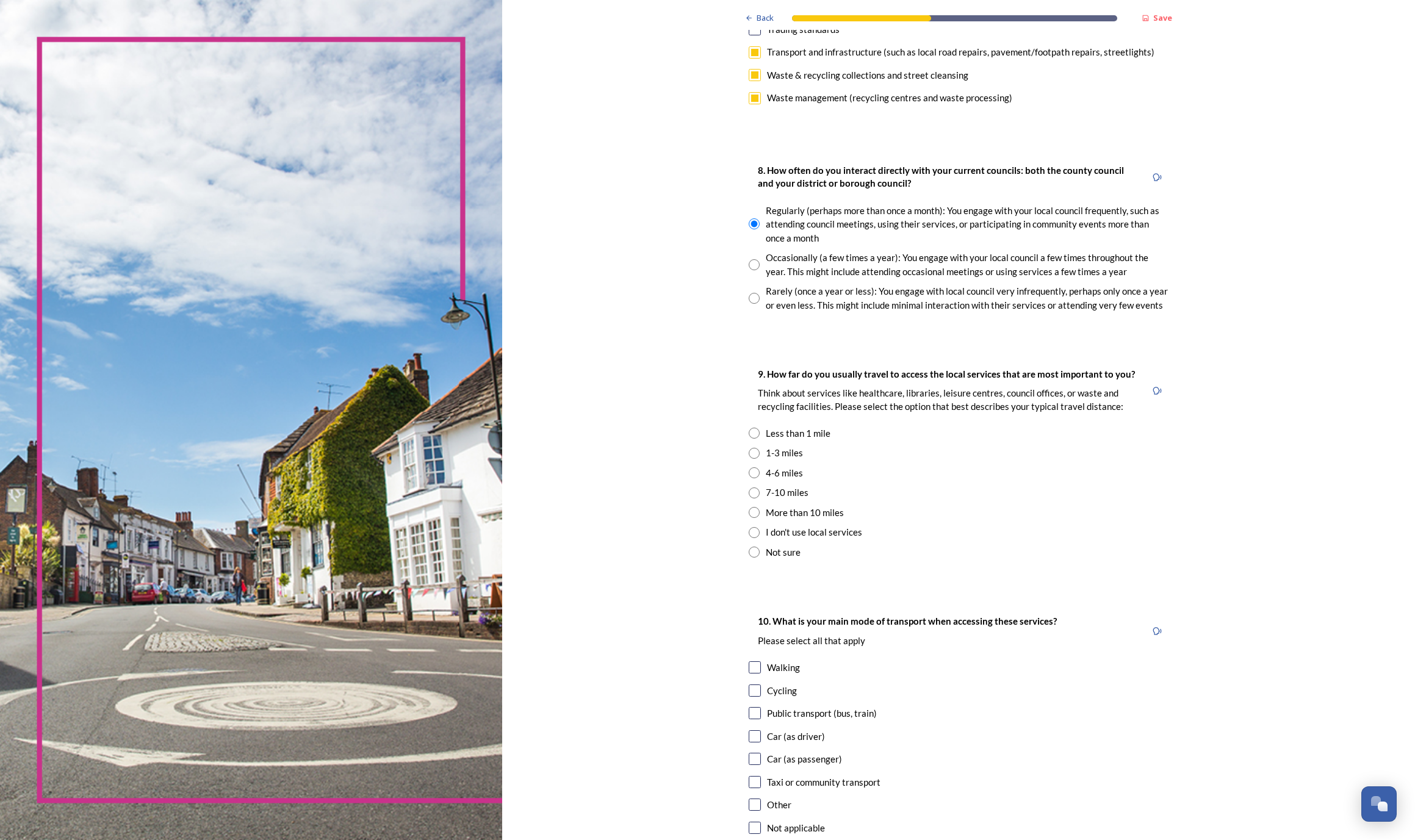
click at [749, 448] on input "radio" at bounding box center [754, 453] width 11 height 11
radio input "true"
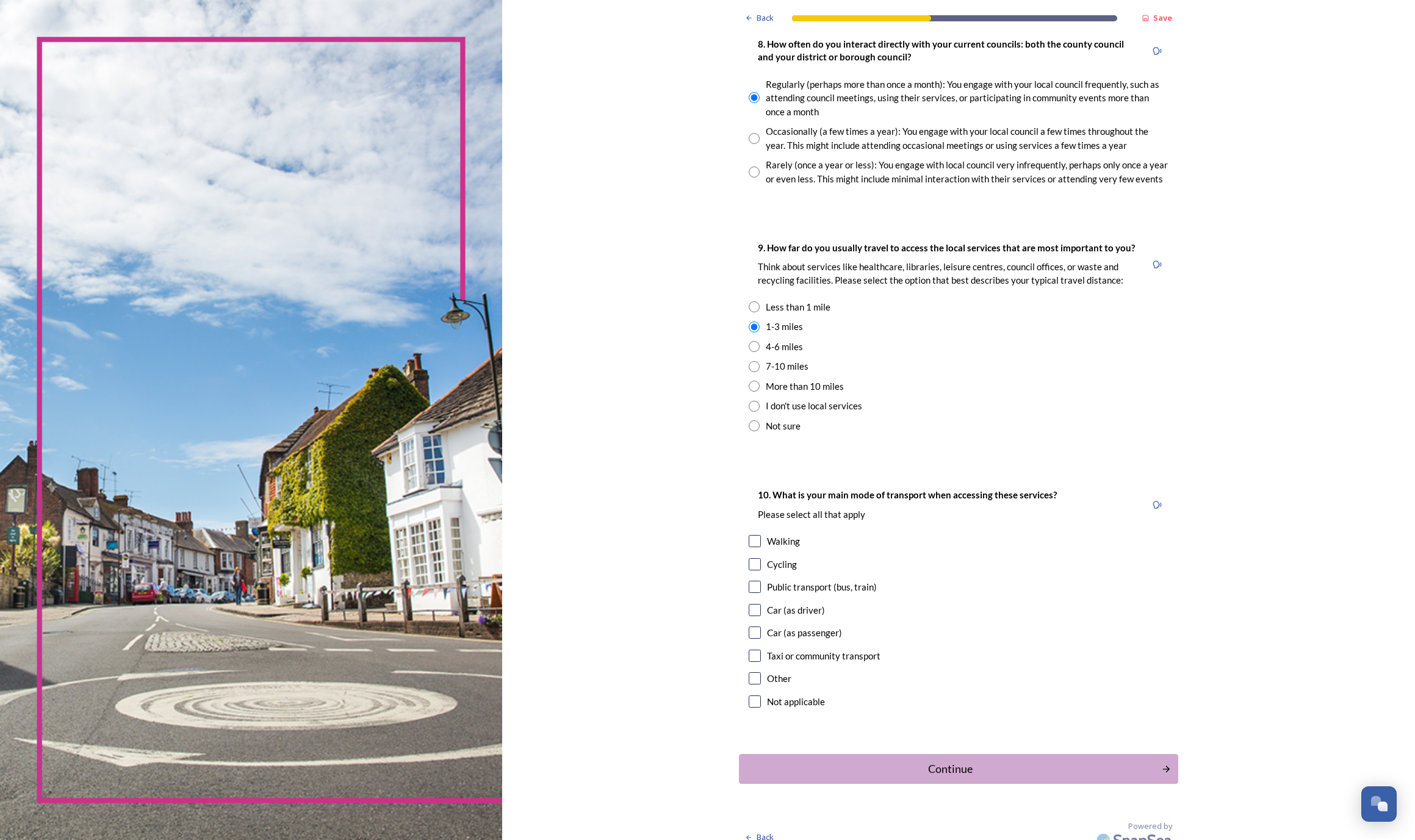
scroll to position [689, 0]
click at [749, 604] on input "checkbox" at bounding box center [755, 610] width 12 height 12
checkbox input "true"
click at [860, 761] on div "Continue" at bounding box center [950, 770] width 413 height 16
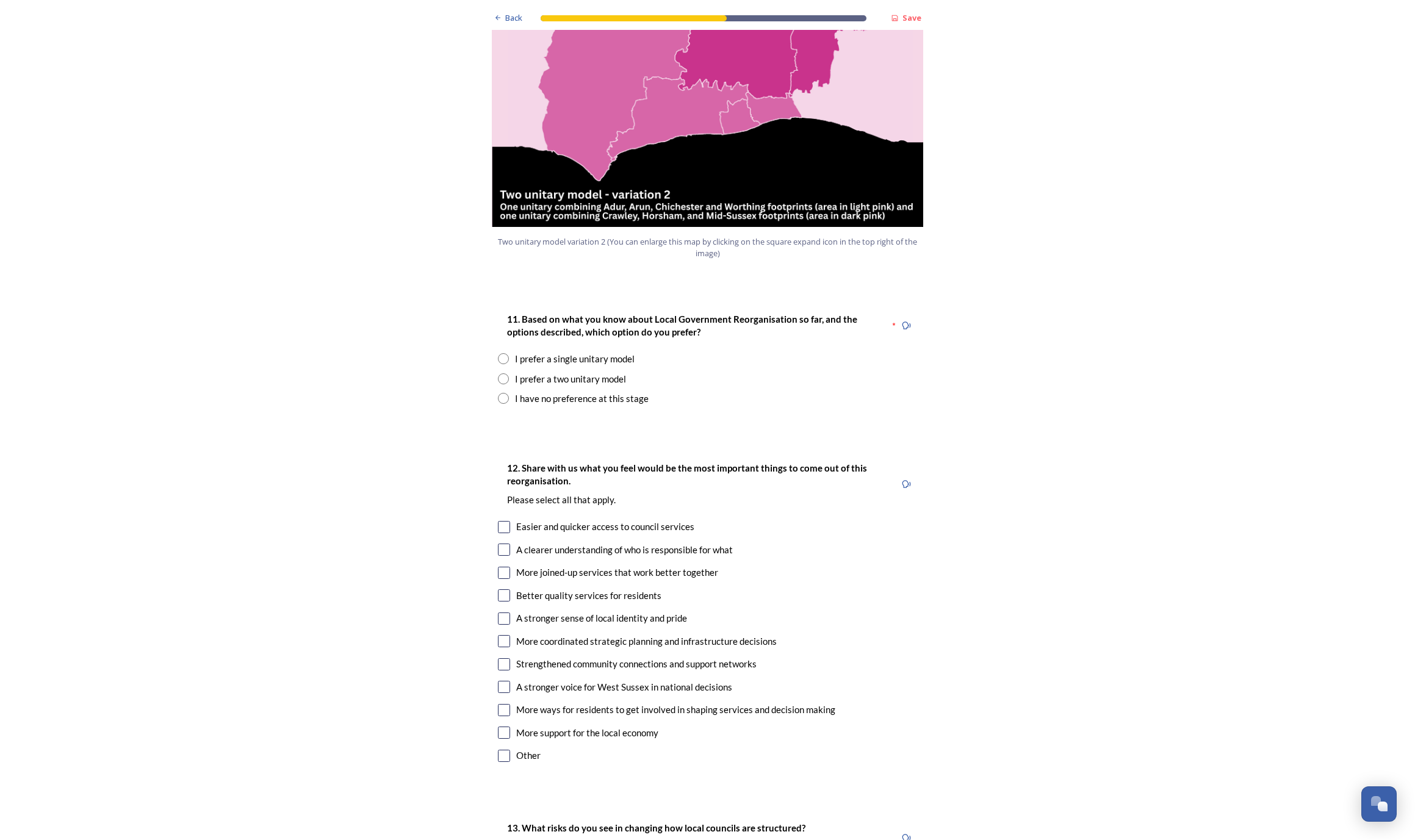
scroll to position [1465, 0]
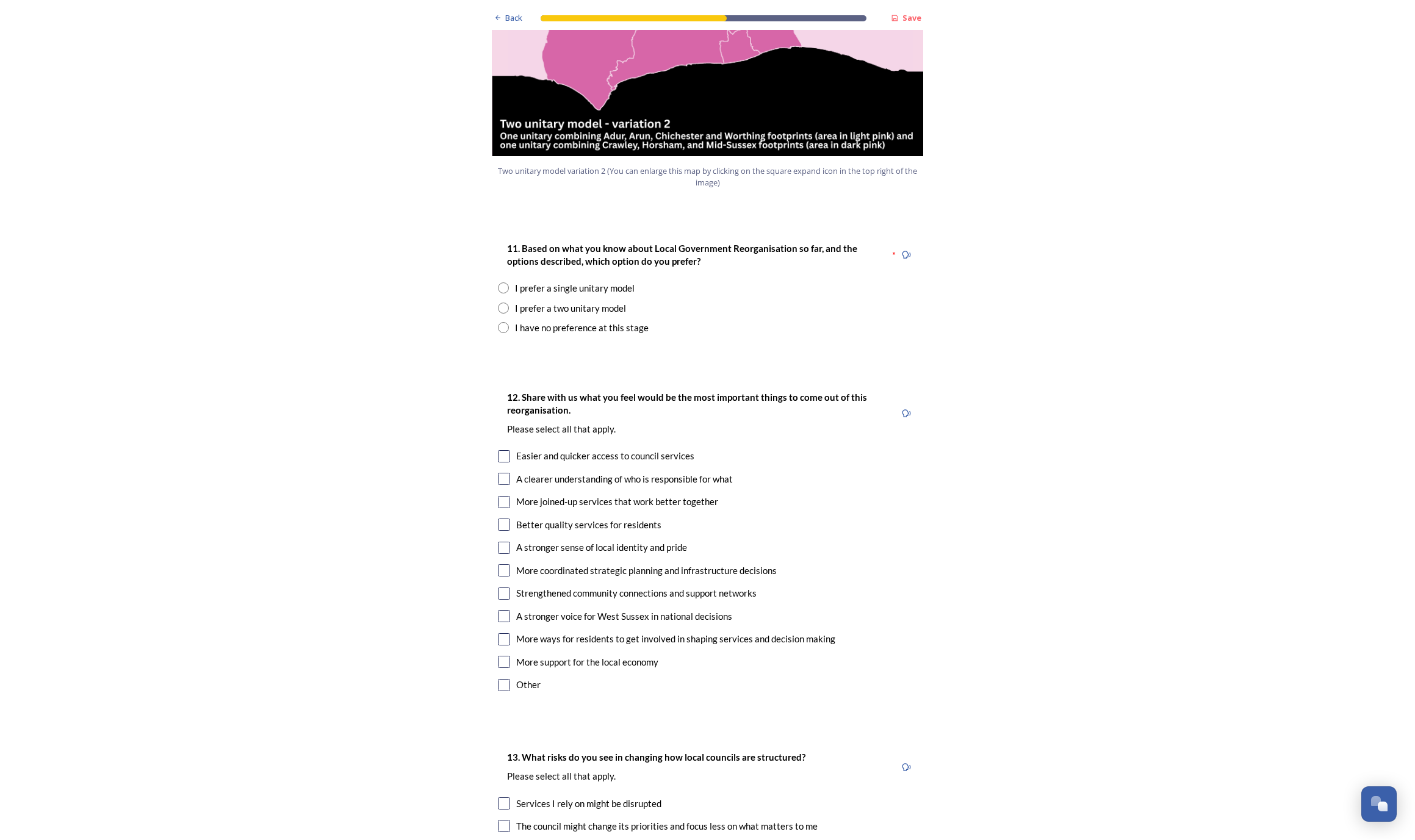
click at [504, 282] on input "radio" at bounding box center [504, 288] width 11 height 11
radio input "true"
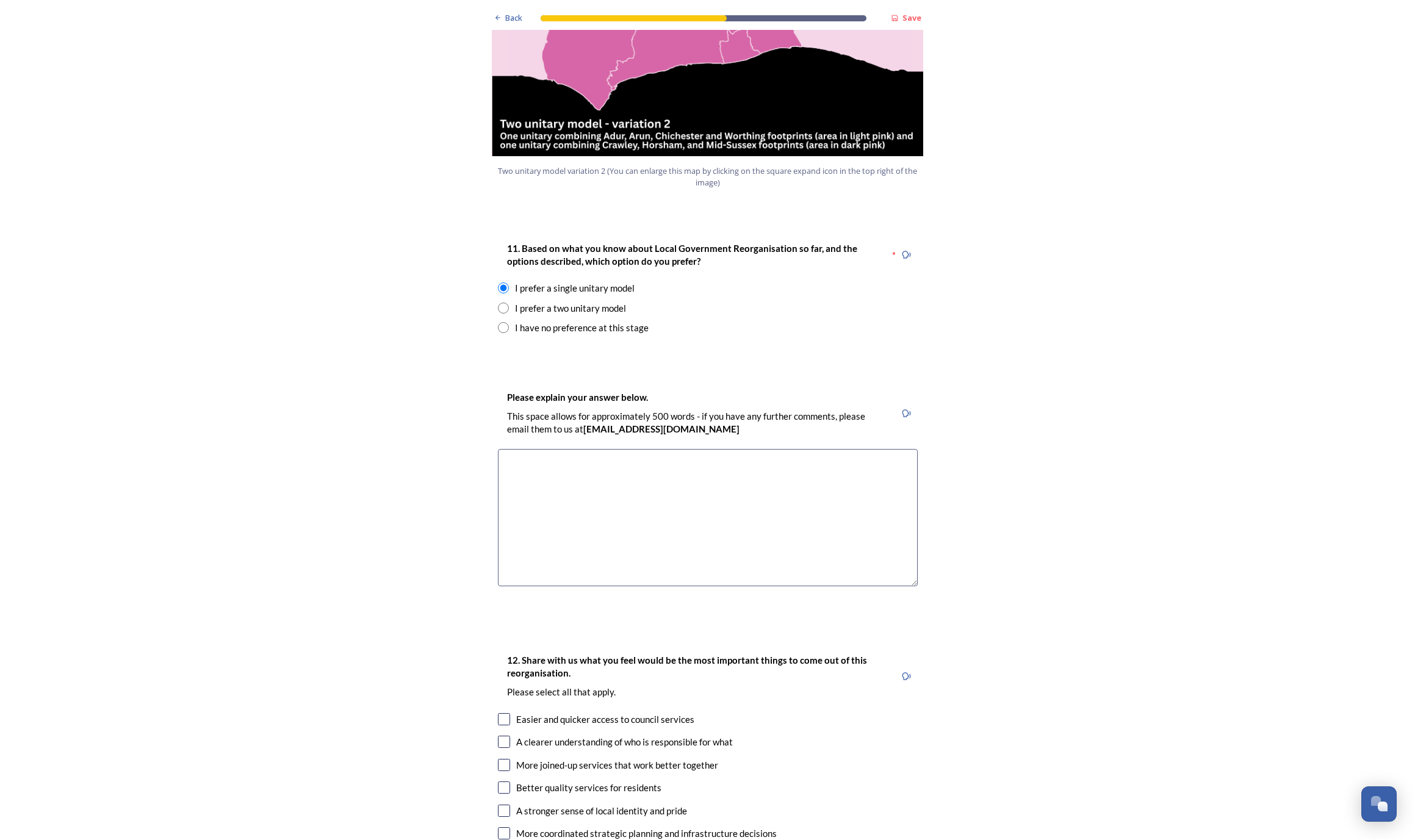
click at [577, 449] on textarea at bounding box center [708, 518] width 419 height 138
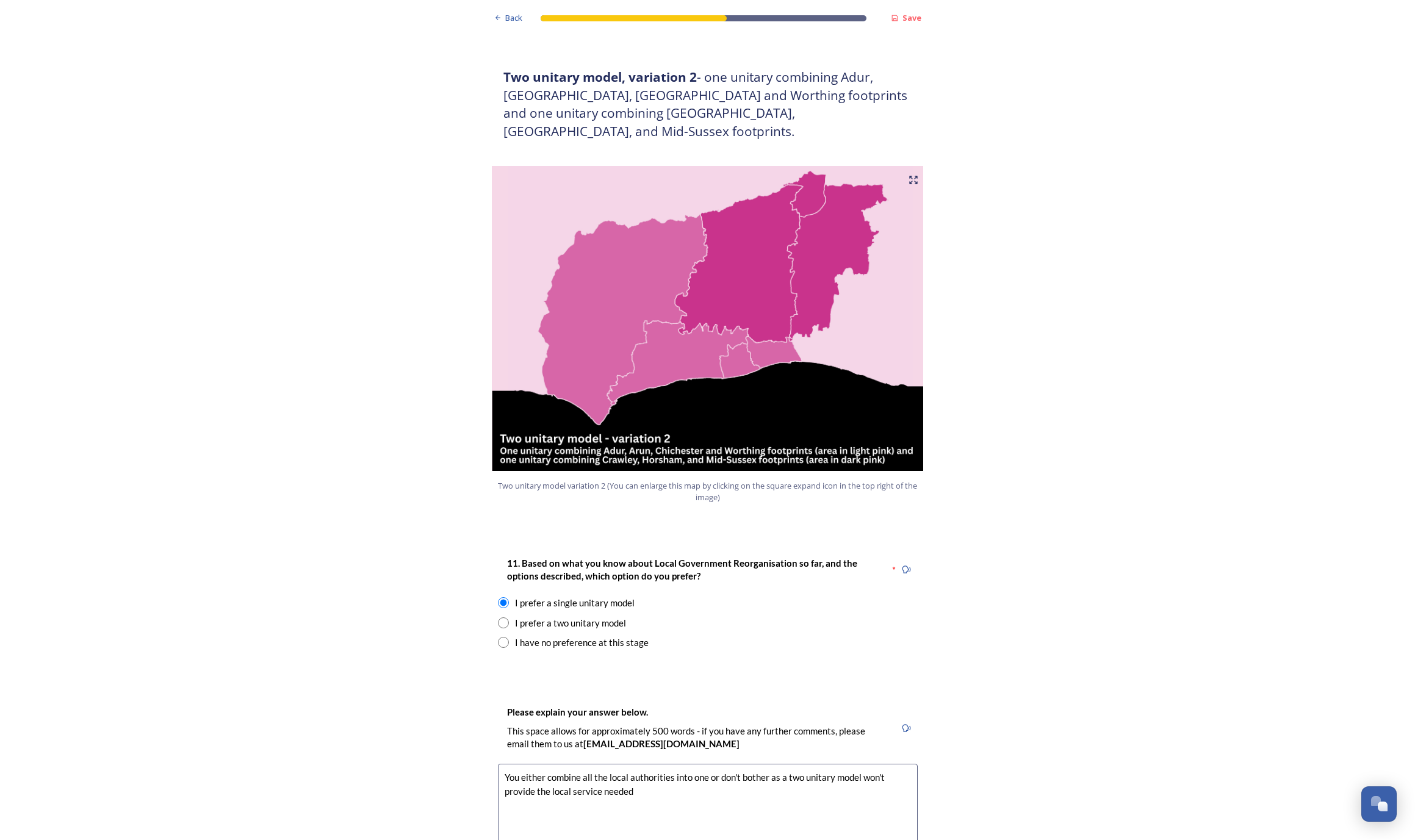
scroll to position [1324, 0]
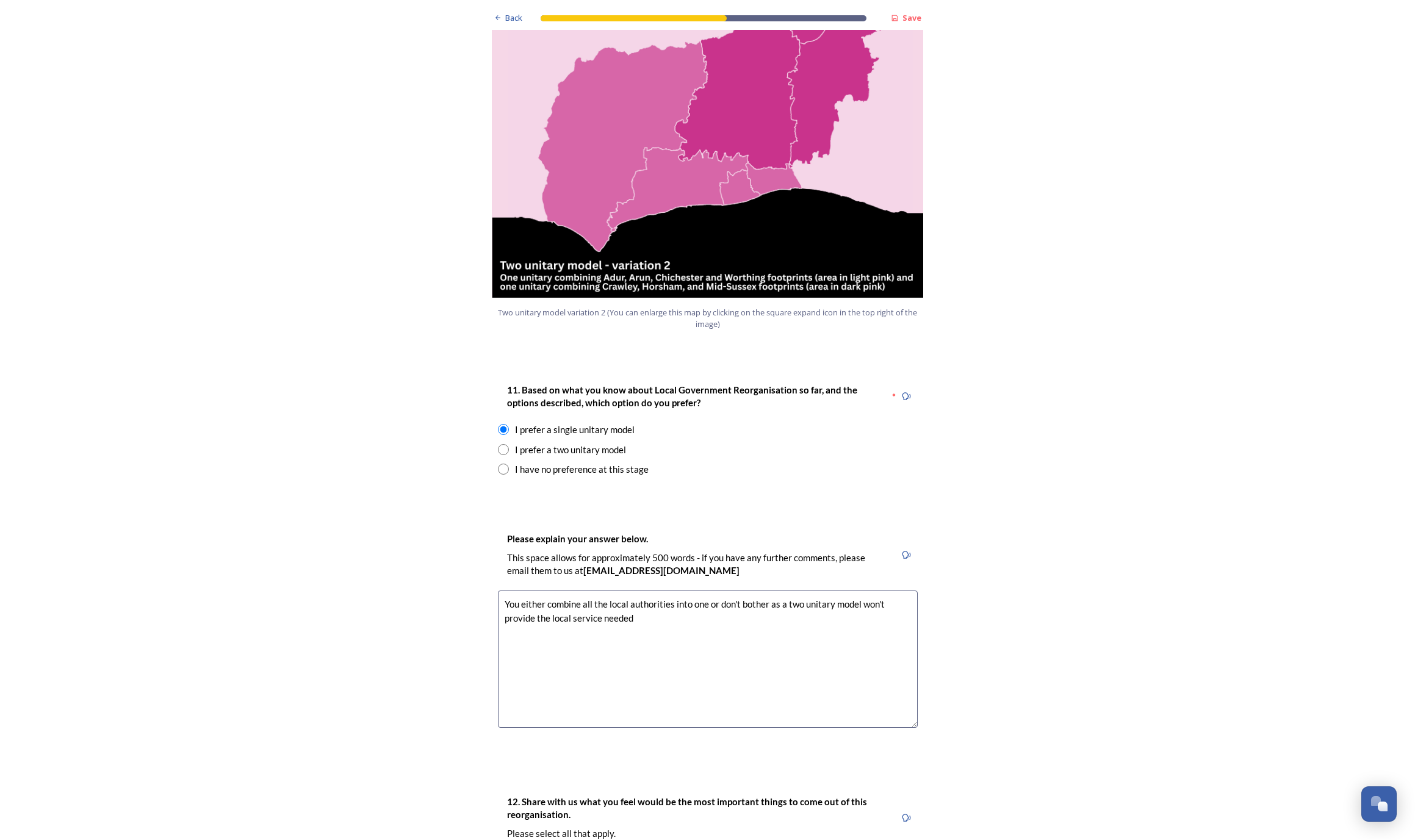
click at [708, 591] on textarea "You either combine all the local authorities into one or don't bother as a two …" at bounding box center [708, 659] width 419 height 138
click at [803, 591] on textarea "You either combine all the local authorities into one (which could be too large…" at bounding box center [708, 659] width 419 height 138
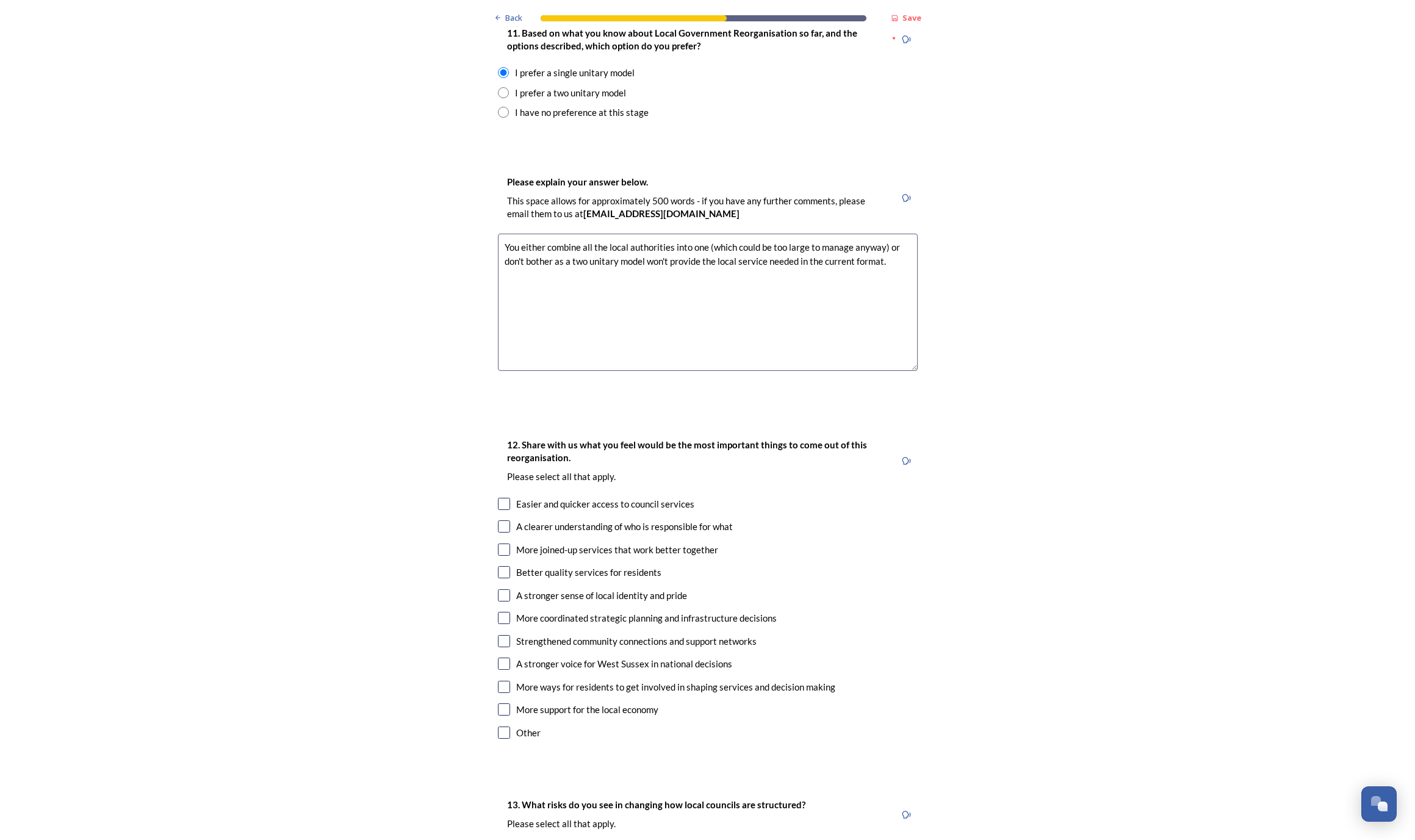
scroll to position [1690, 0]
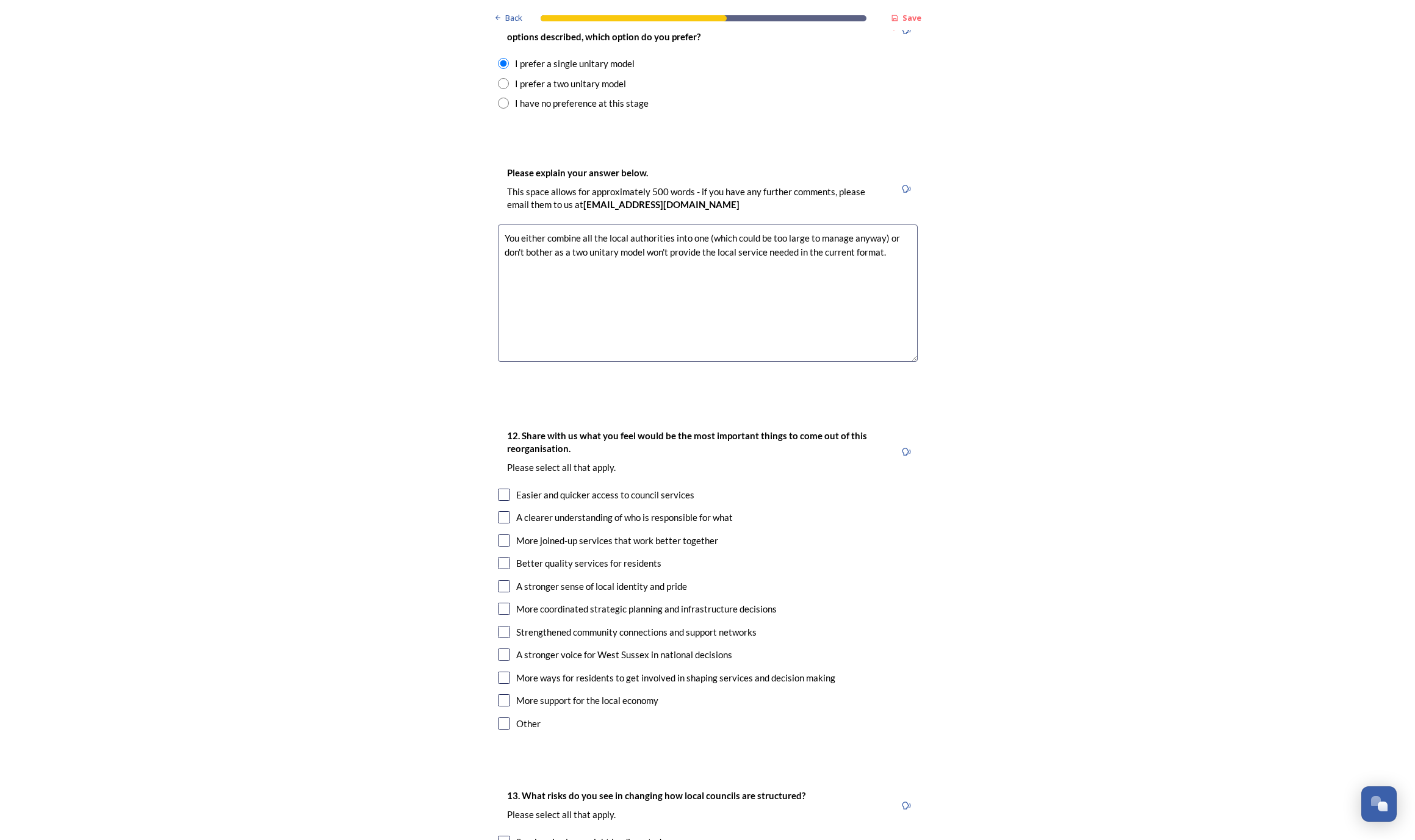
type textarea "You either combine all the local authorities into one (which could be too large…"
click at [501, 717] on input "checkbox" at bounding box center [504, 723] width 12 height 12
checkbox input "true"
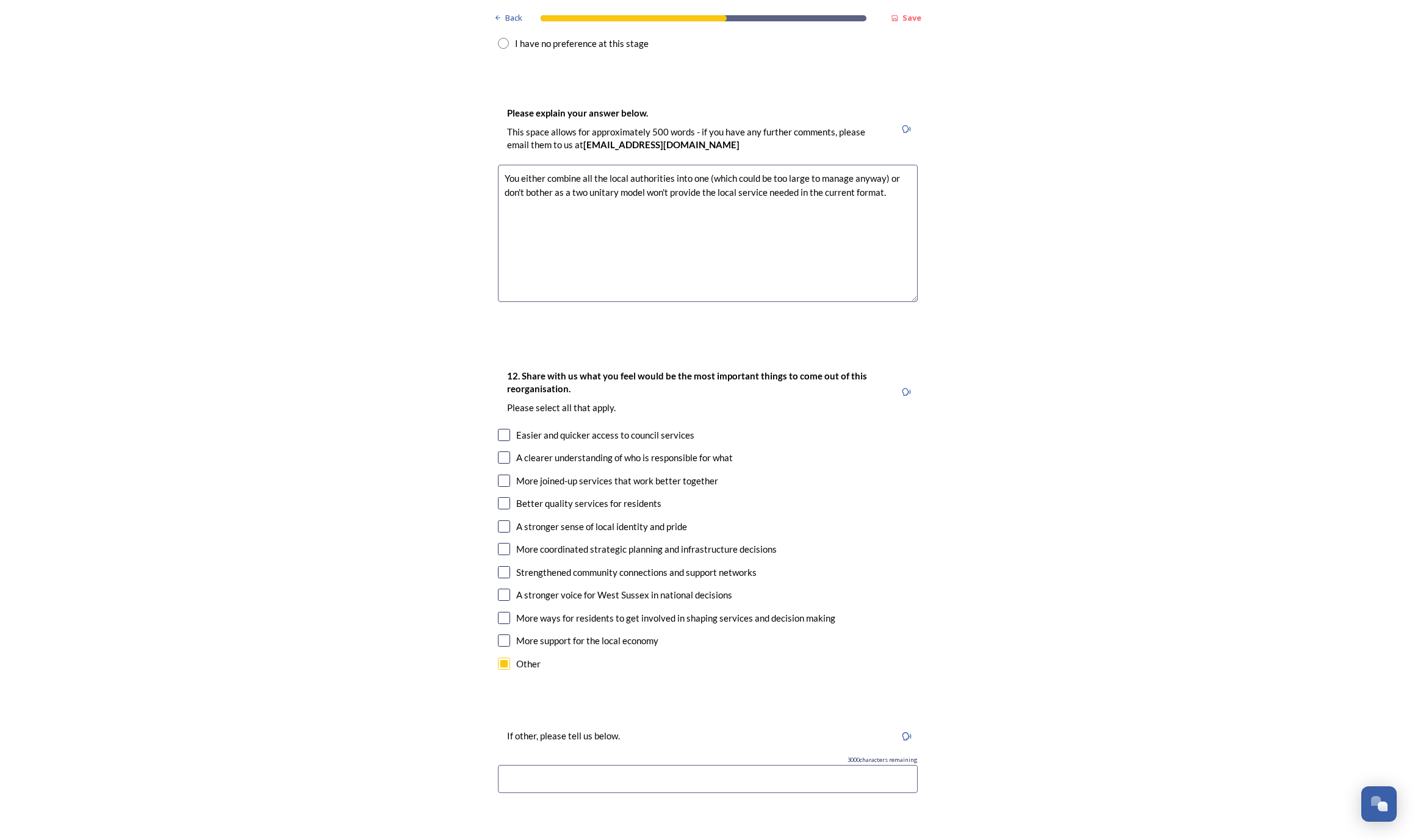
scroll to position [1862, 0]
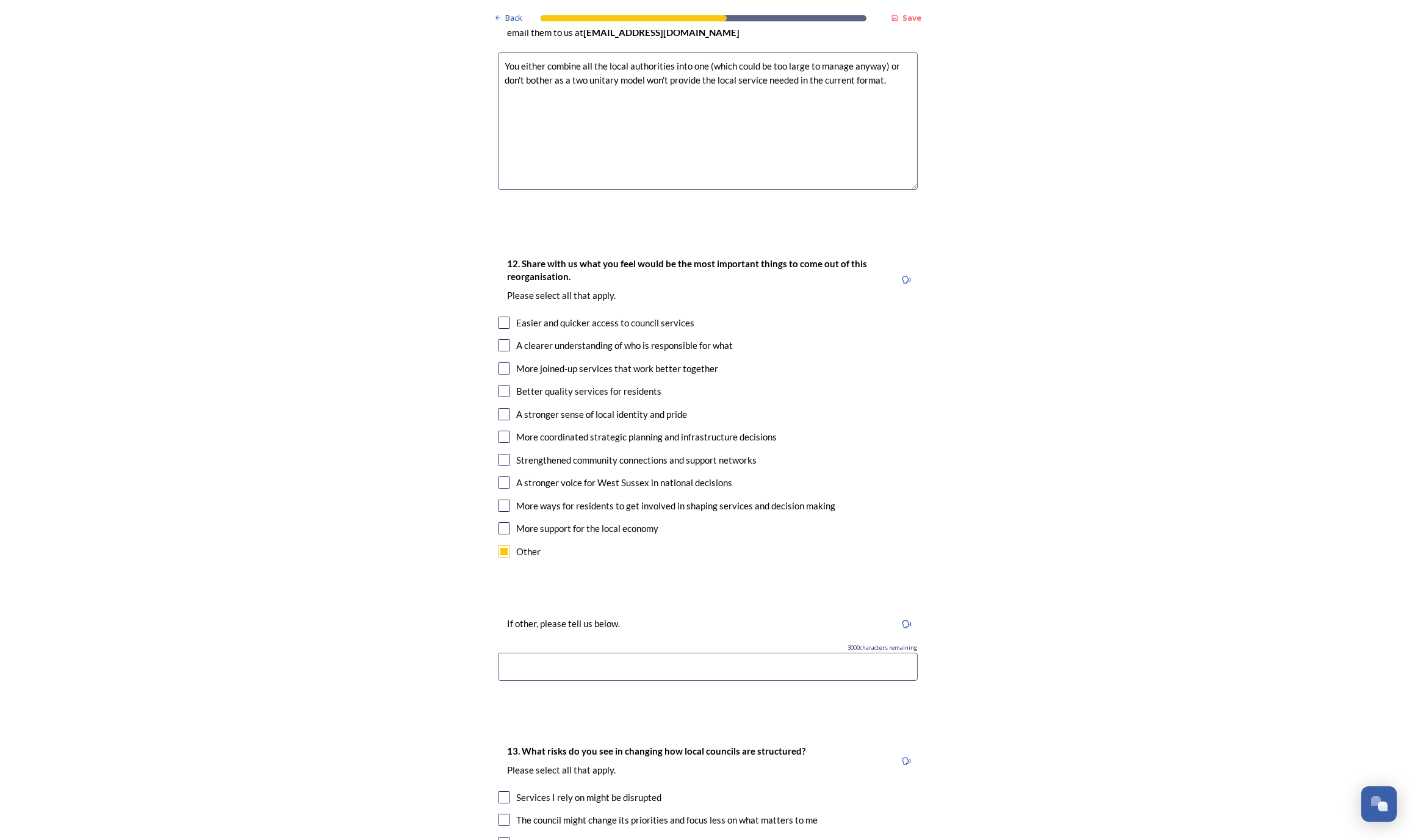
click at [574, 652] on input at bounding box center [708, 666] width 419 height 28
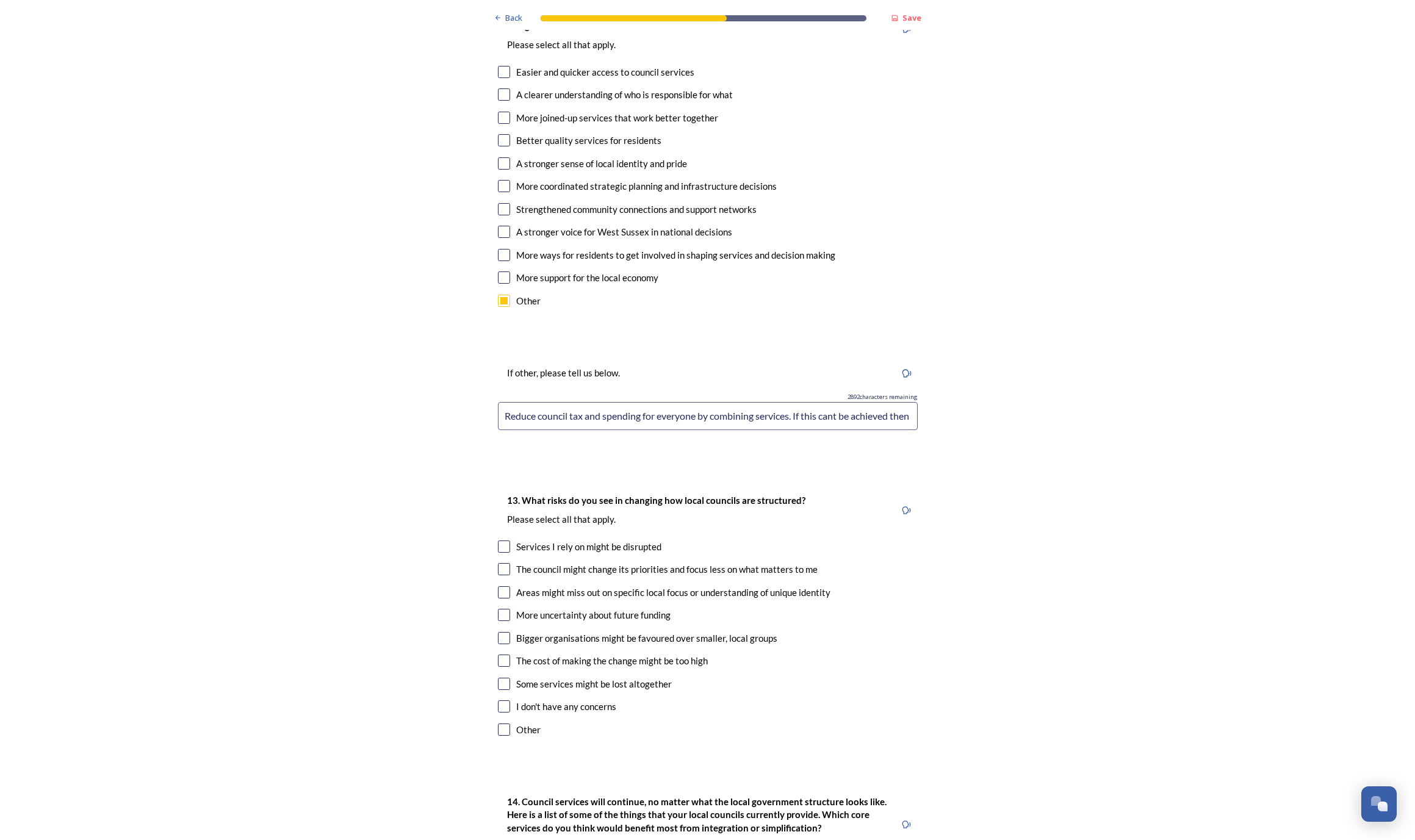
scroll to position [2194, 0]
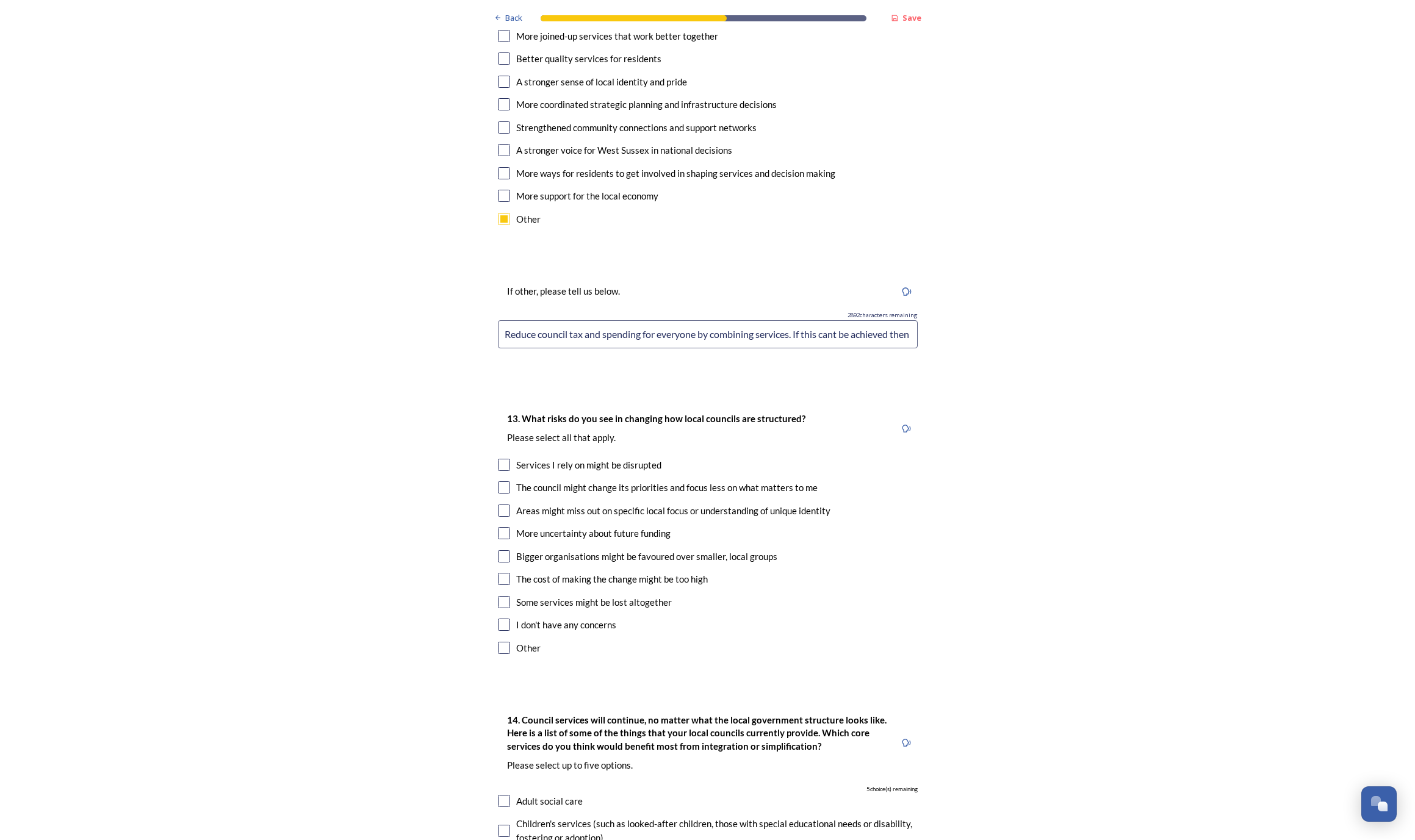
type input "Reduce council tax and spending for everyone by combining services. If this can…"
click at [507, 572] on input "checkbox" at bounding box center [504, 579] width 12 height 12
checkbox input "true"
click at [508, 527] on input "checkbox" at bounding box center [504, 533] width 12 height 12
checkbox input "true"
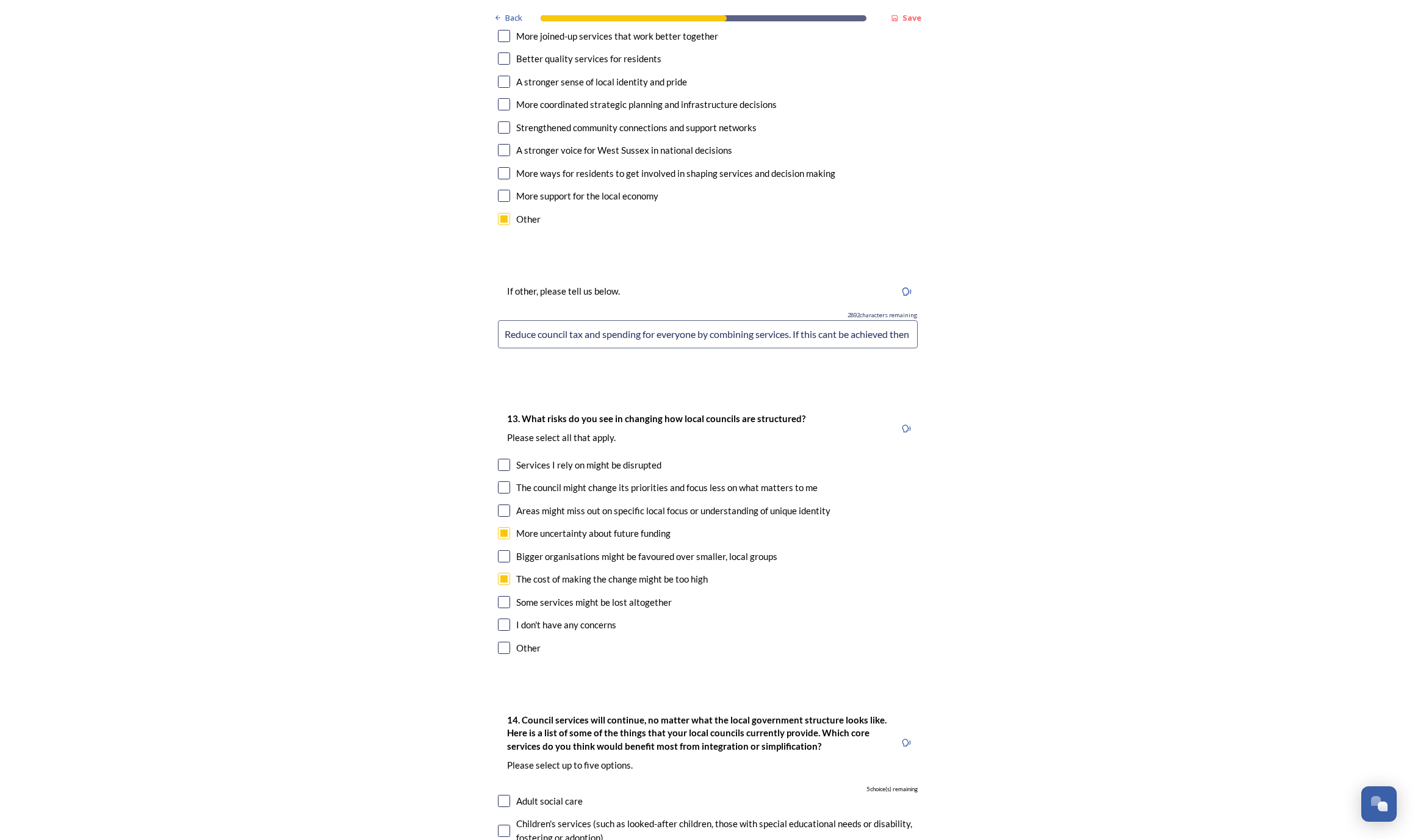
click at [505, 642] on input "checkbox" at bounding box center [504, 648] width 12 height 12
checkbox input "true"
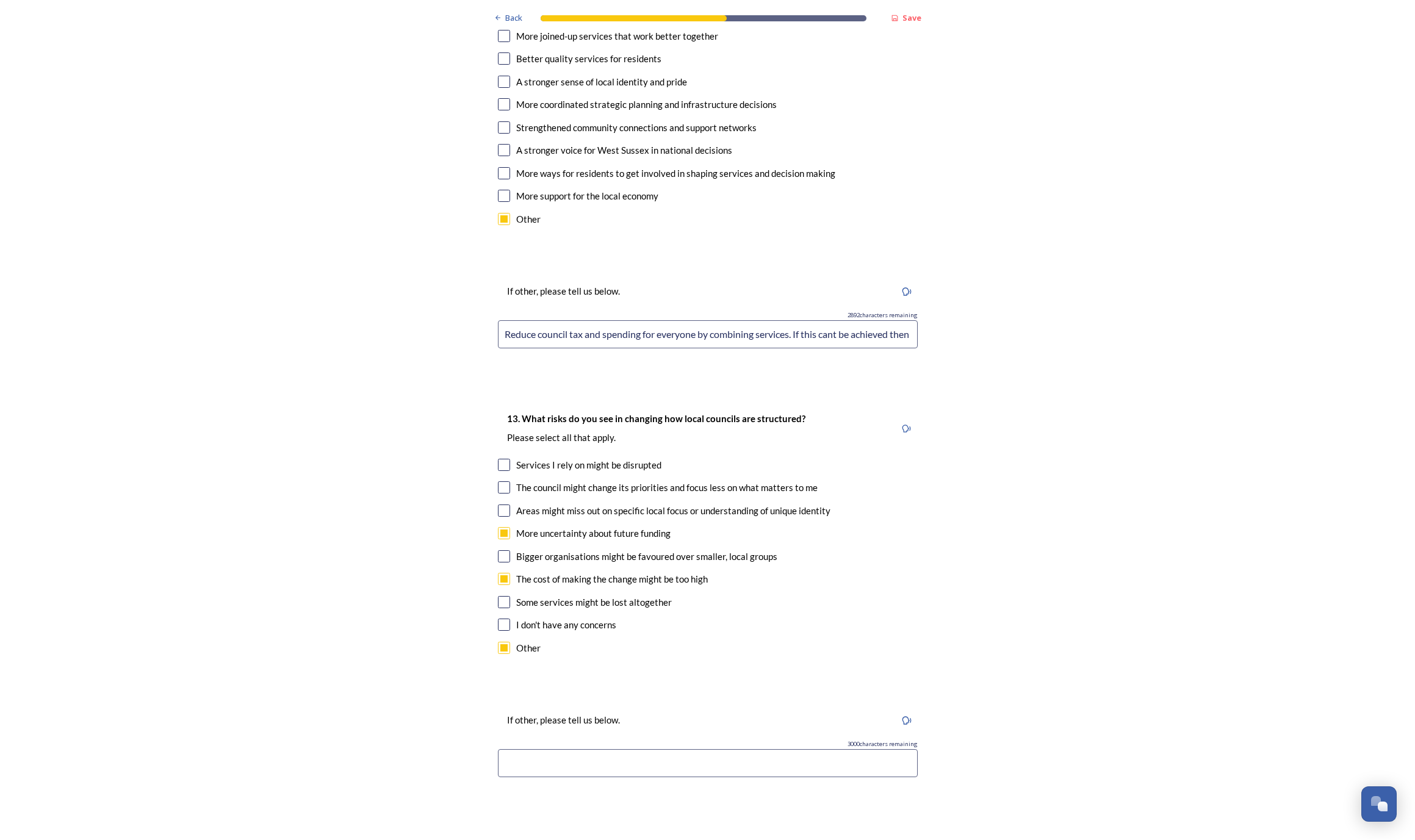
click at [533, 749] on input at bounding box center [708, 763] width 419 height 28
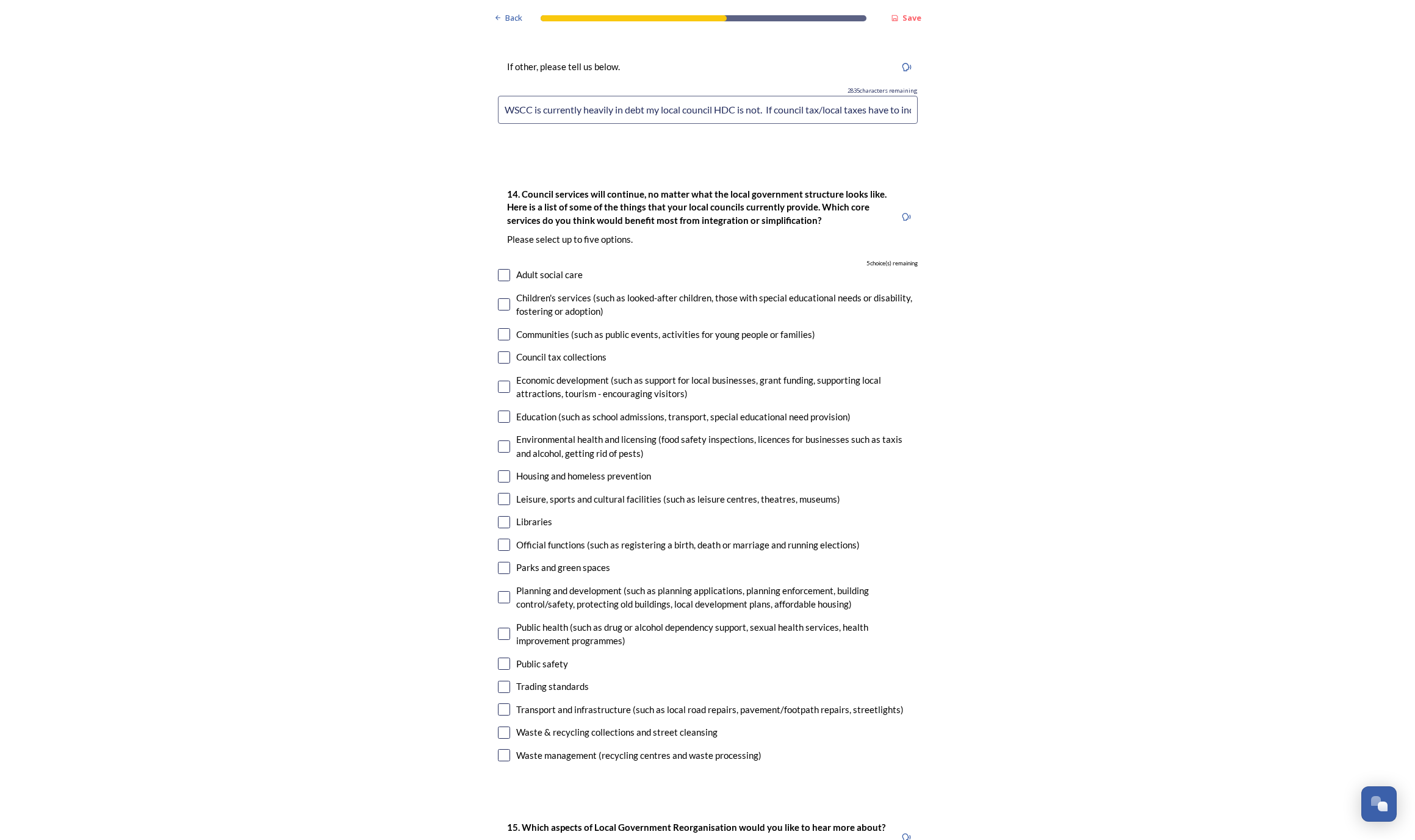
scroll to position [2851, 0]
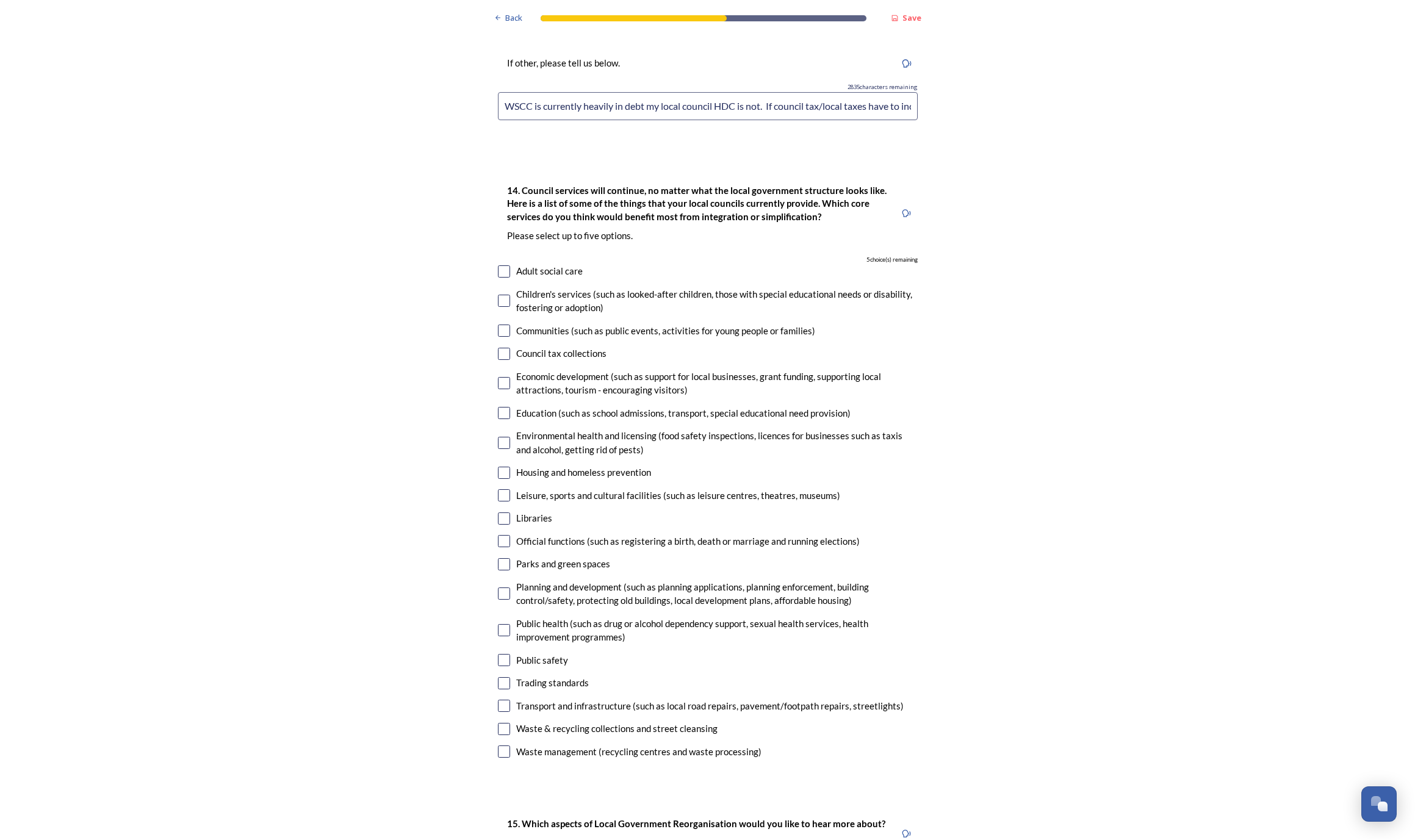
type input "WSCC is currently heavily in debt my local council HDC is not. If council tax/l…"
click at [506, 587] on input "checkbox" at bounding box center [504, 593] width 12 height 12
checkbox input "true"
click at [506, 700] on input "checkbox" at bounding box center [504, 706] width 12 height 12
checkbox input "true"
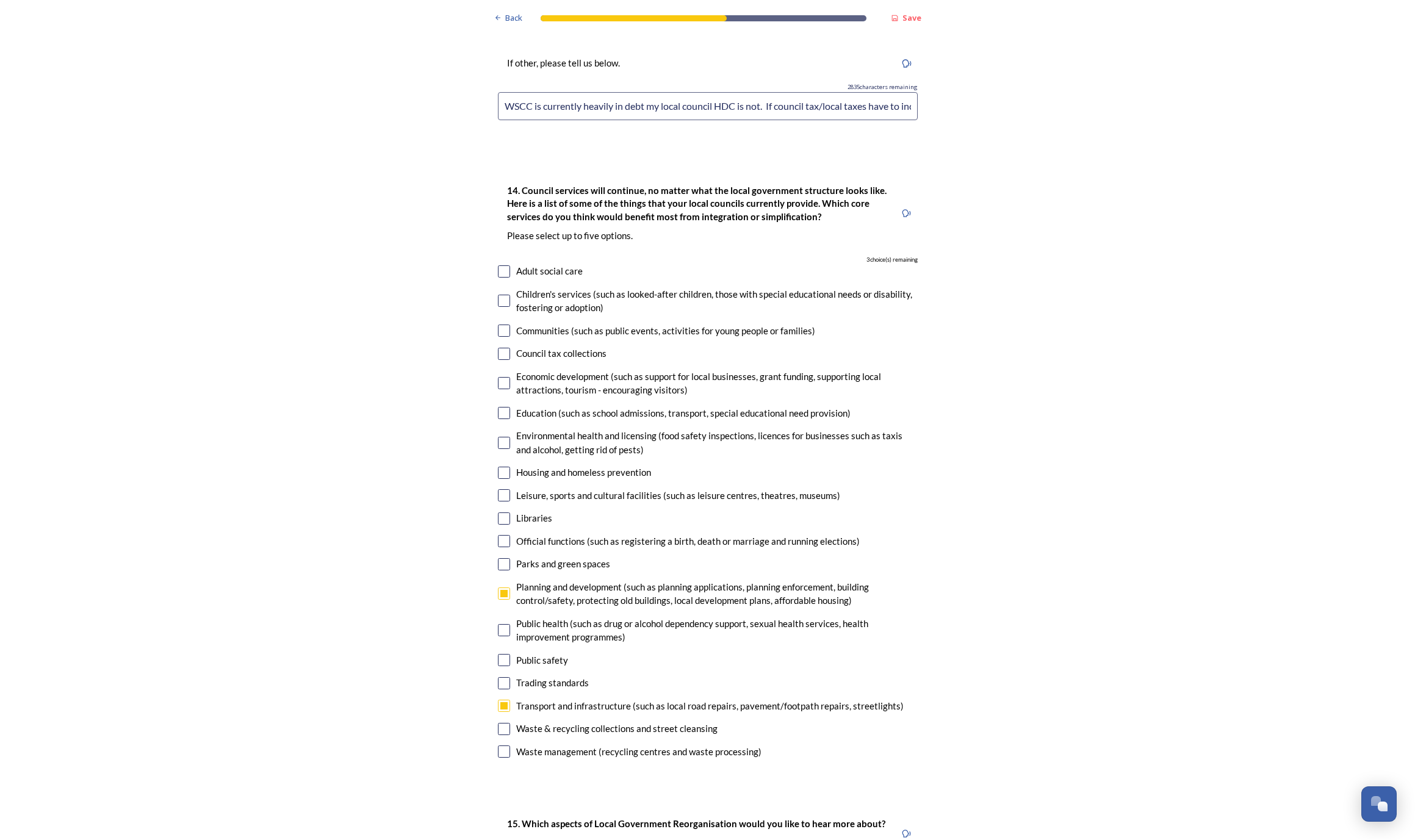
click at [504, 723] on input "checkbox" at bounding box center [504, 729] width 12 height 12
checkbox input "true"
click at [504, 745] on input "checkbox" at bounding box center [504, 751] width 12 height 12
checkbox input "true"
click at [510, 557] on div "Parks and green spaces" at bounding box center [708, 564] width 419 height 14
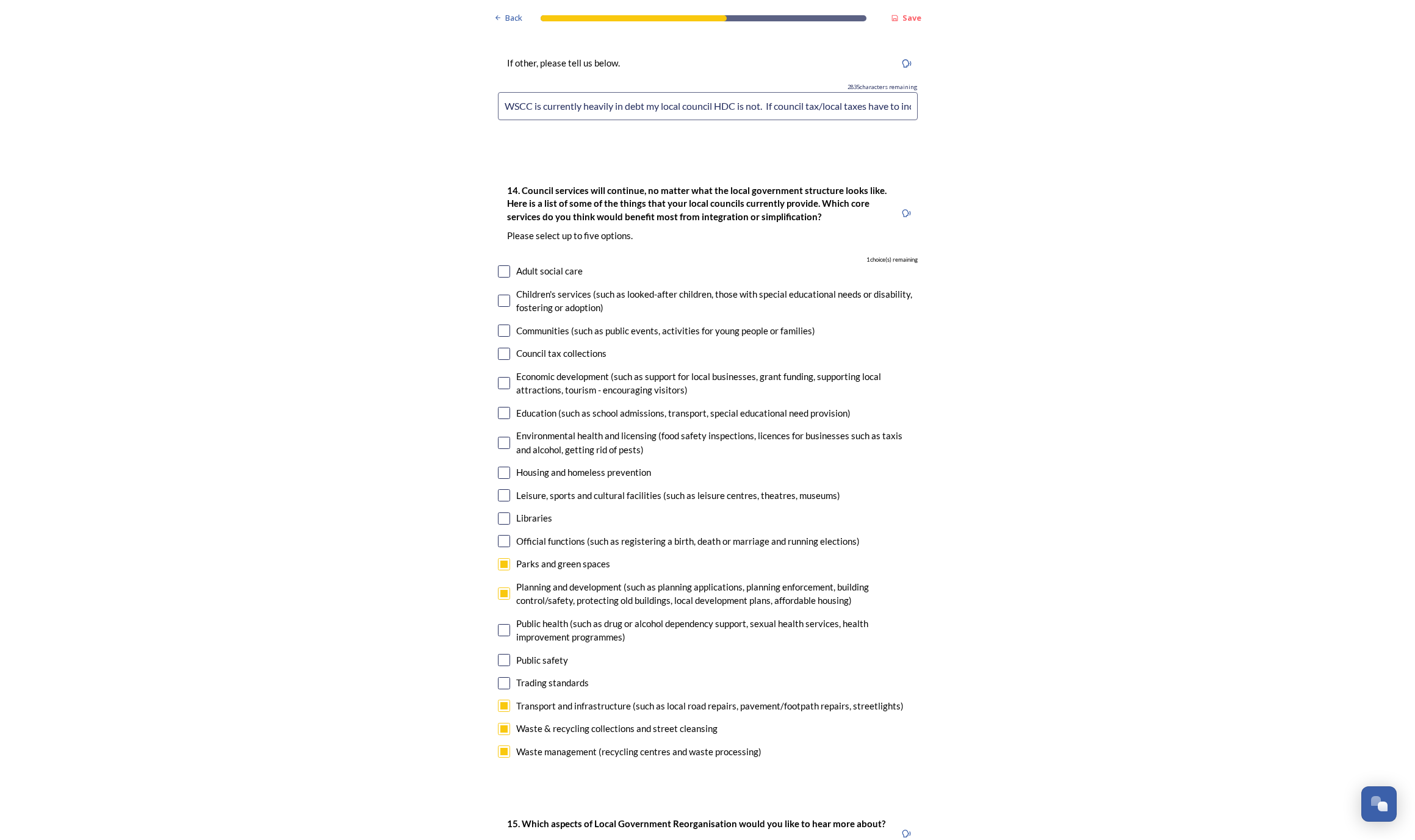
checkbox input "true"
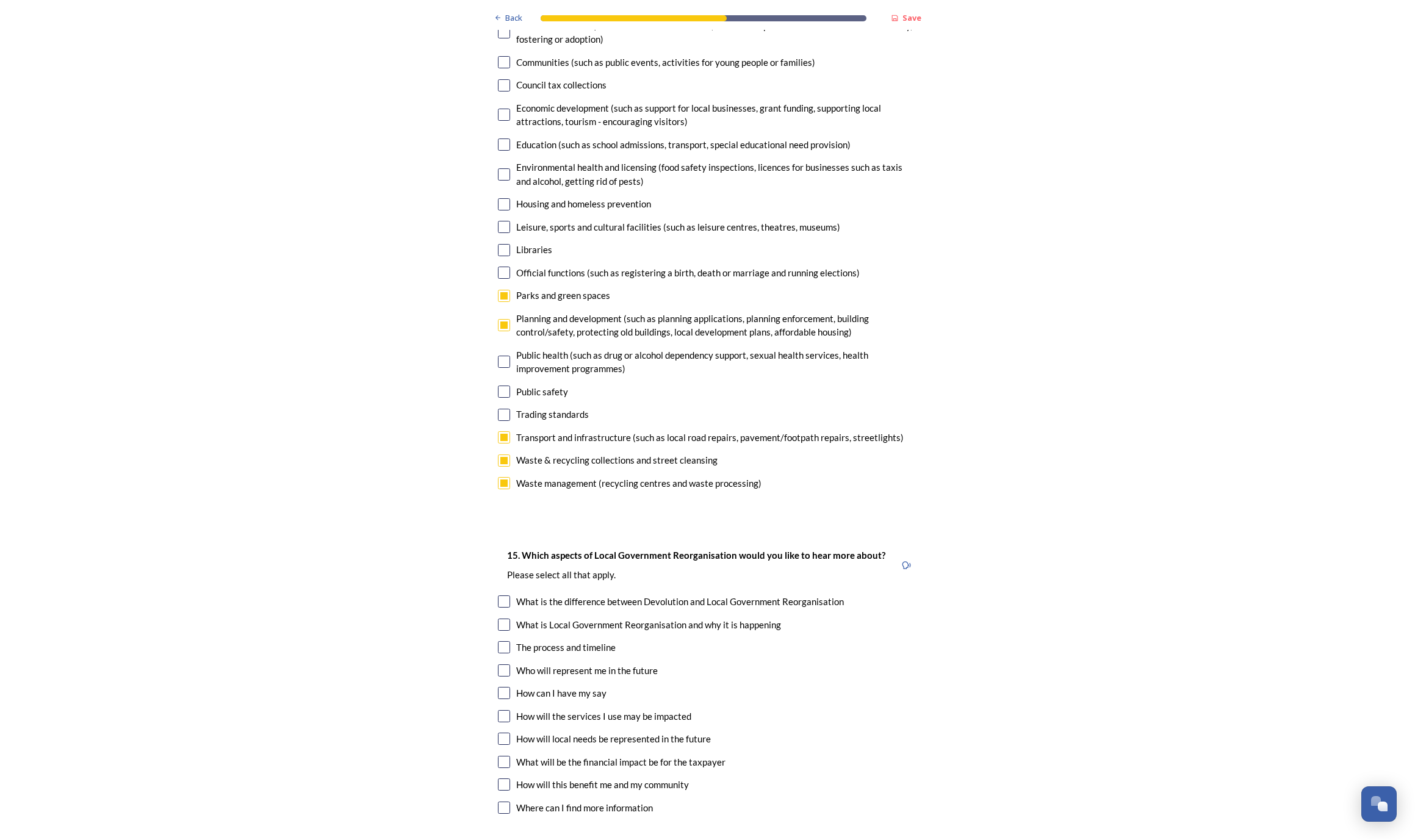
scroll to position [3170, 0]
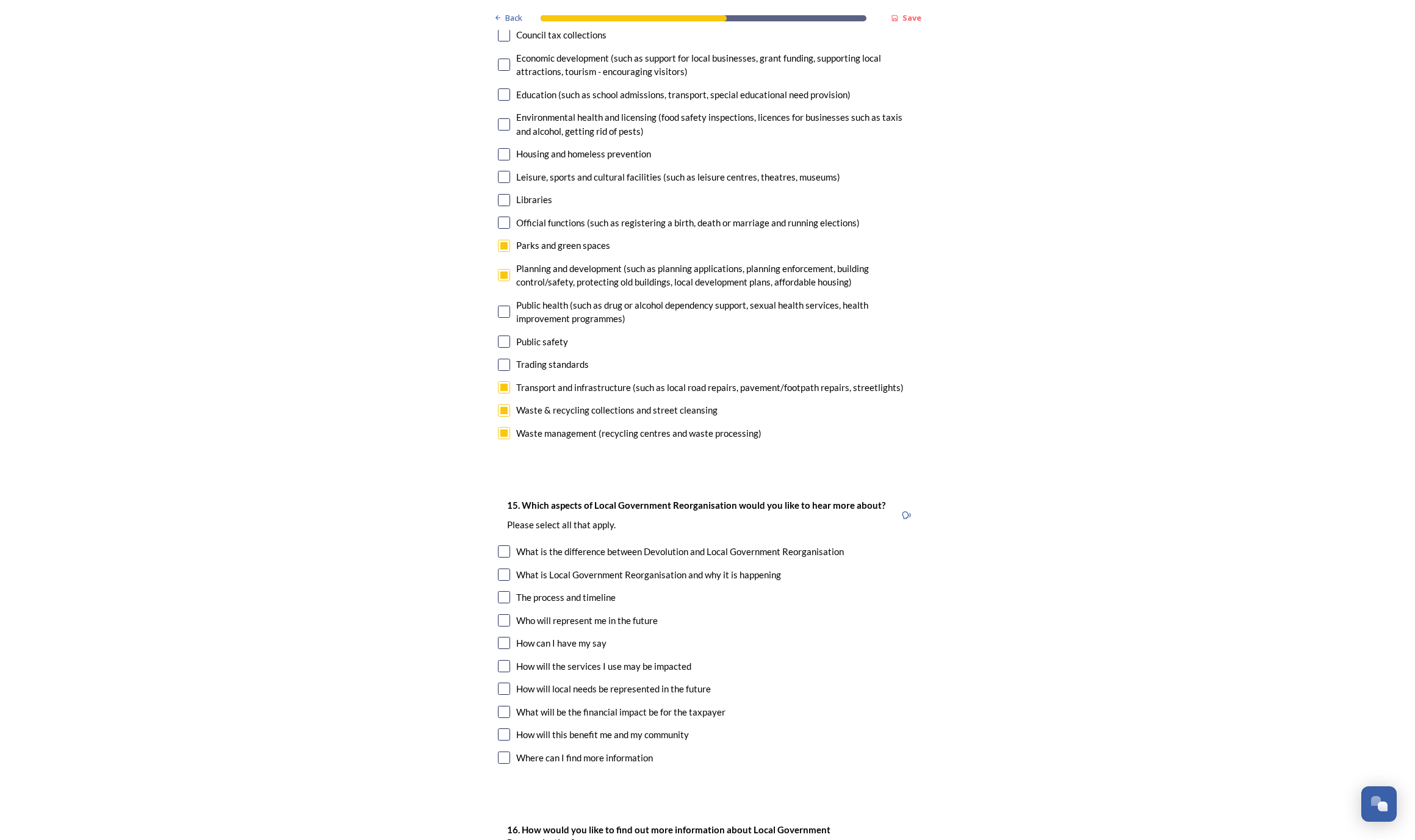
click at [499, 637] on input "checkbox" at bounding box center [504, 643] width 12 height 12
checkbox input "true"
click at [504, 706] on input "checkbox" at bounding box center [504, 712] width 12 height 12
checkbox input "true"
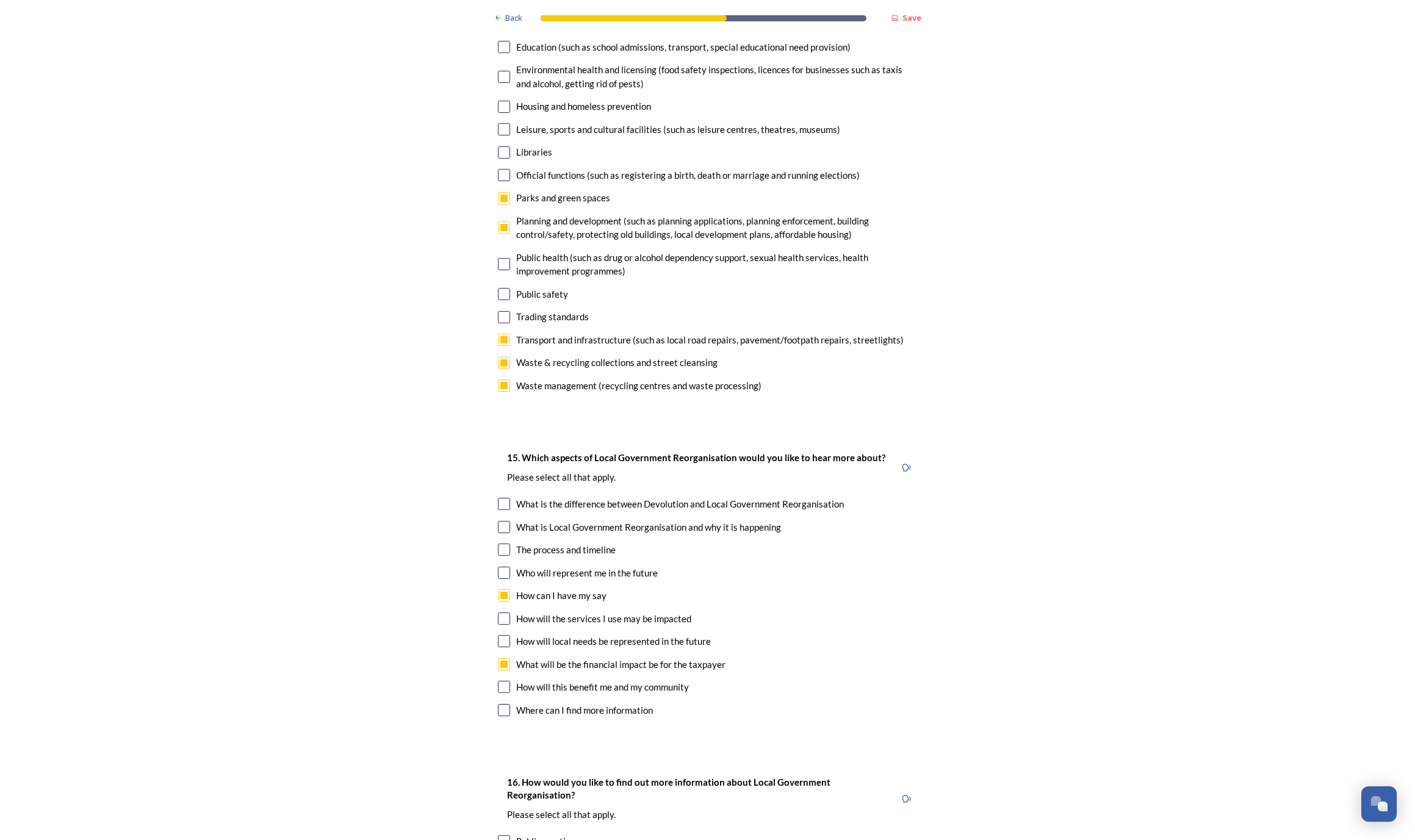
scroll to position [3233, 0]
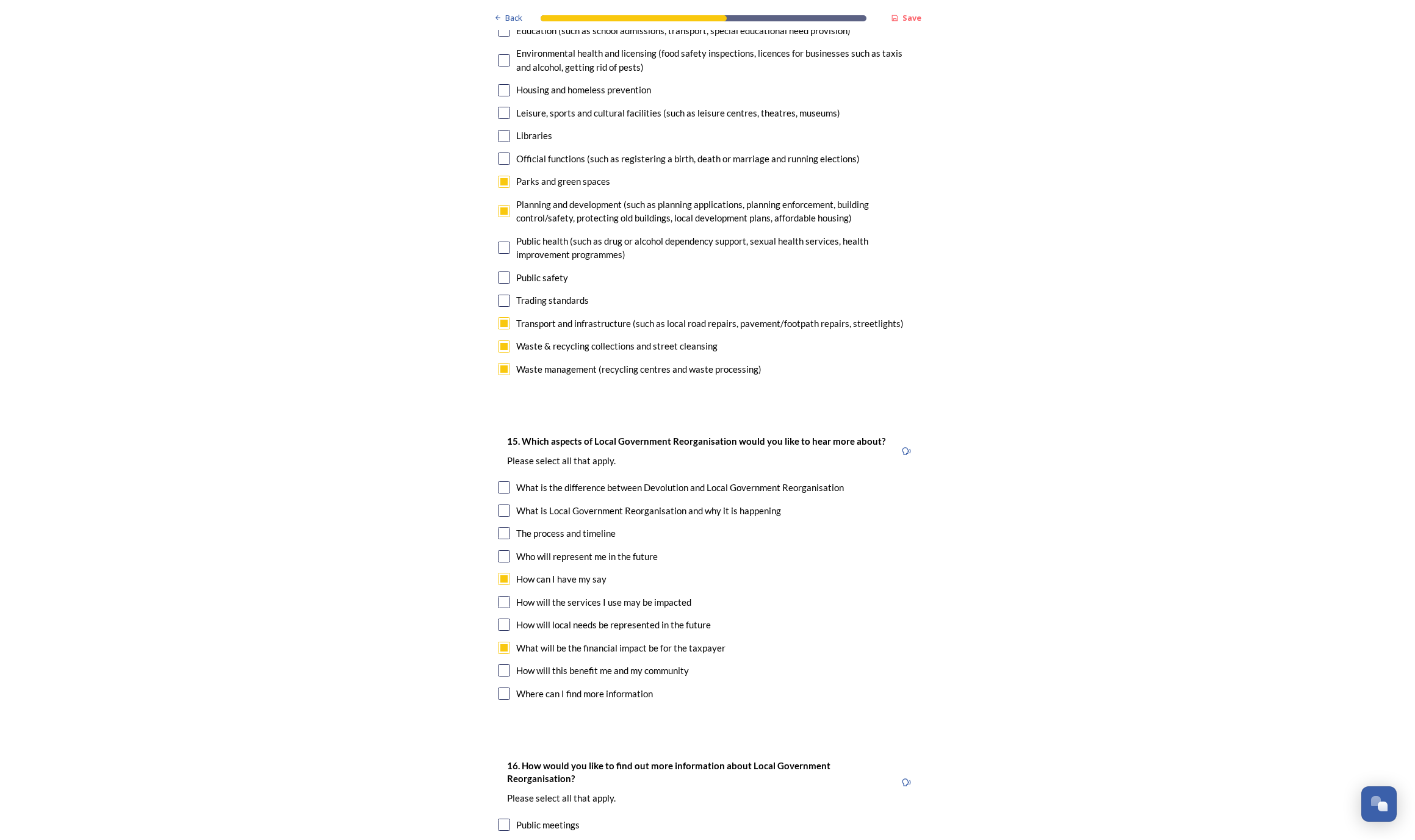
click at [506, 664] on input "checkbox" at bounding box center [504, 670] width 12 height 12
checkbox input "true"
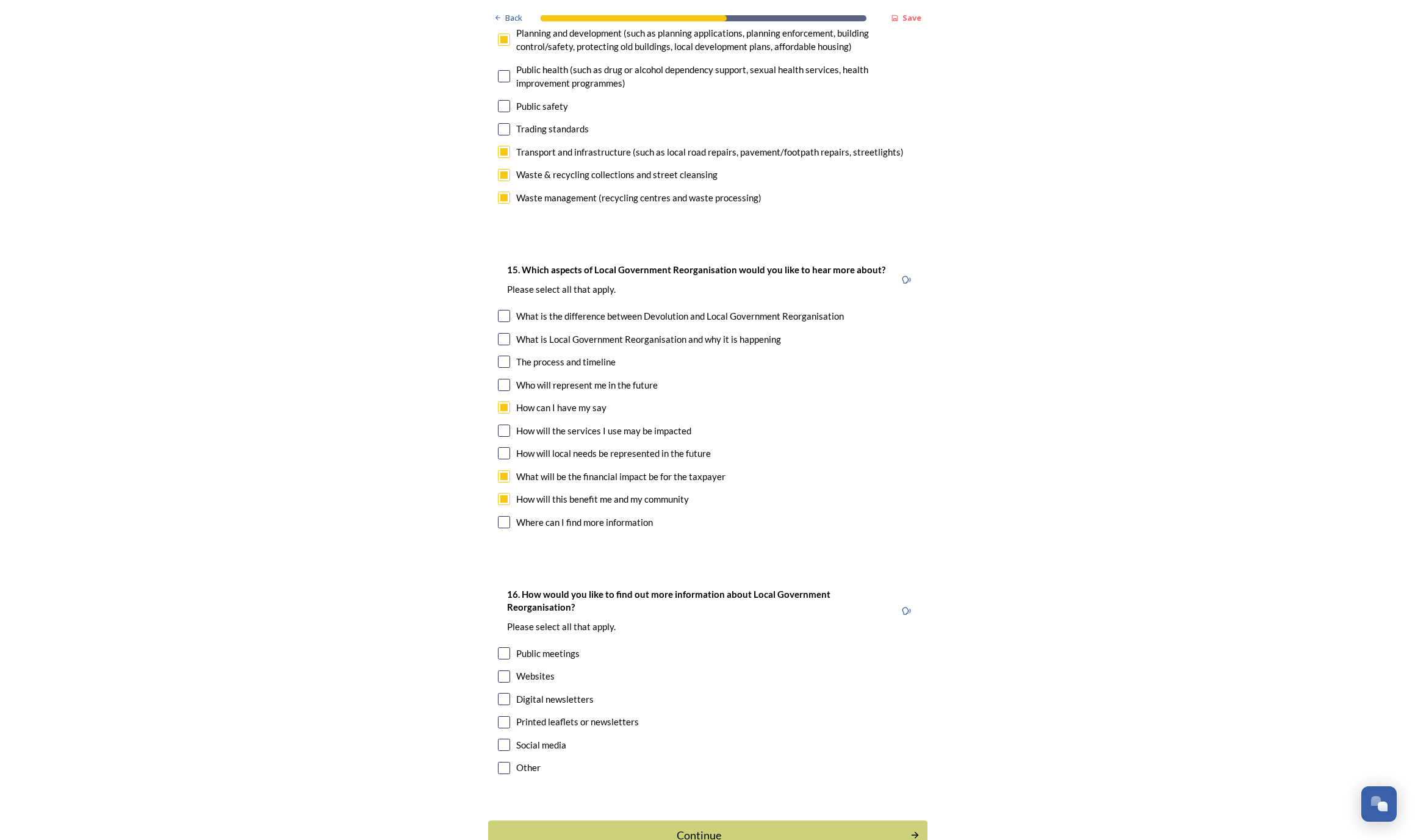
scroll to position [3430, 0]
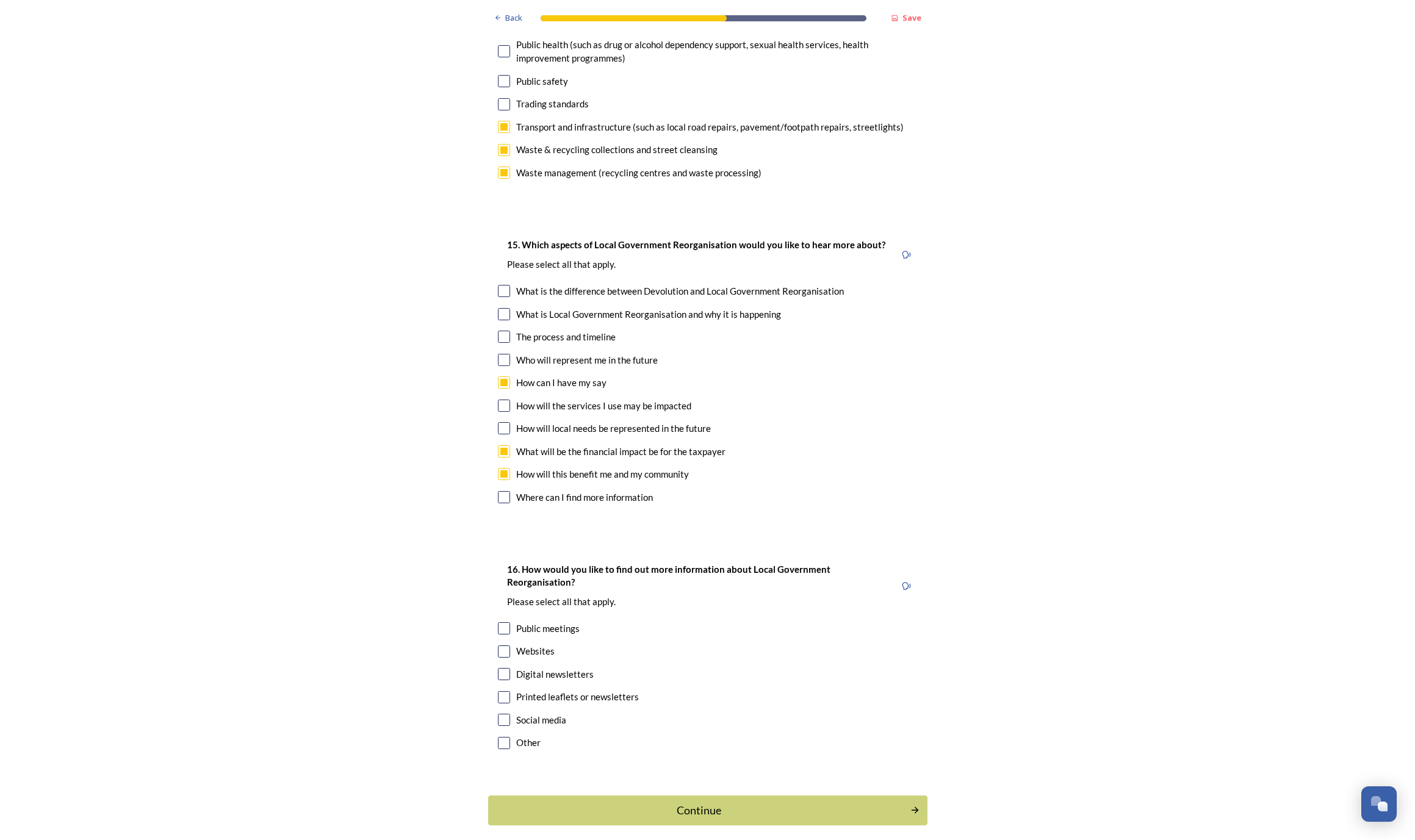
click at [501, 713] on input "checkbox" at bounding box center [504, 719] width 12 height 12
checkbox input "true"
click at [657, 802] on div "Continue" at bounding box center [699, 810] width 413 height 16
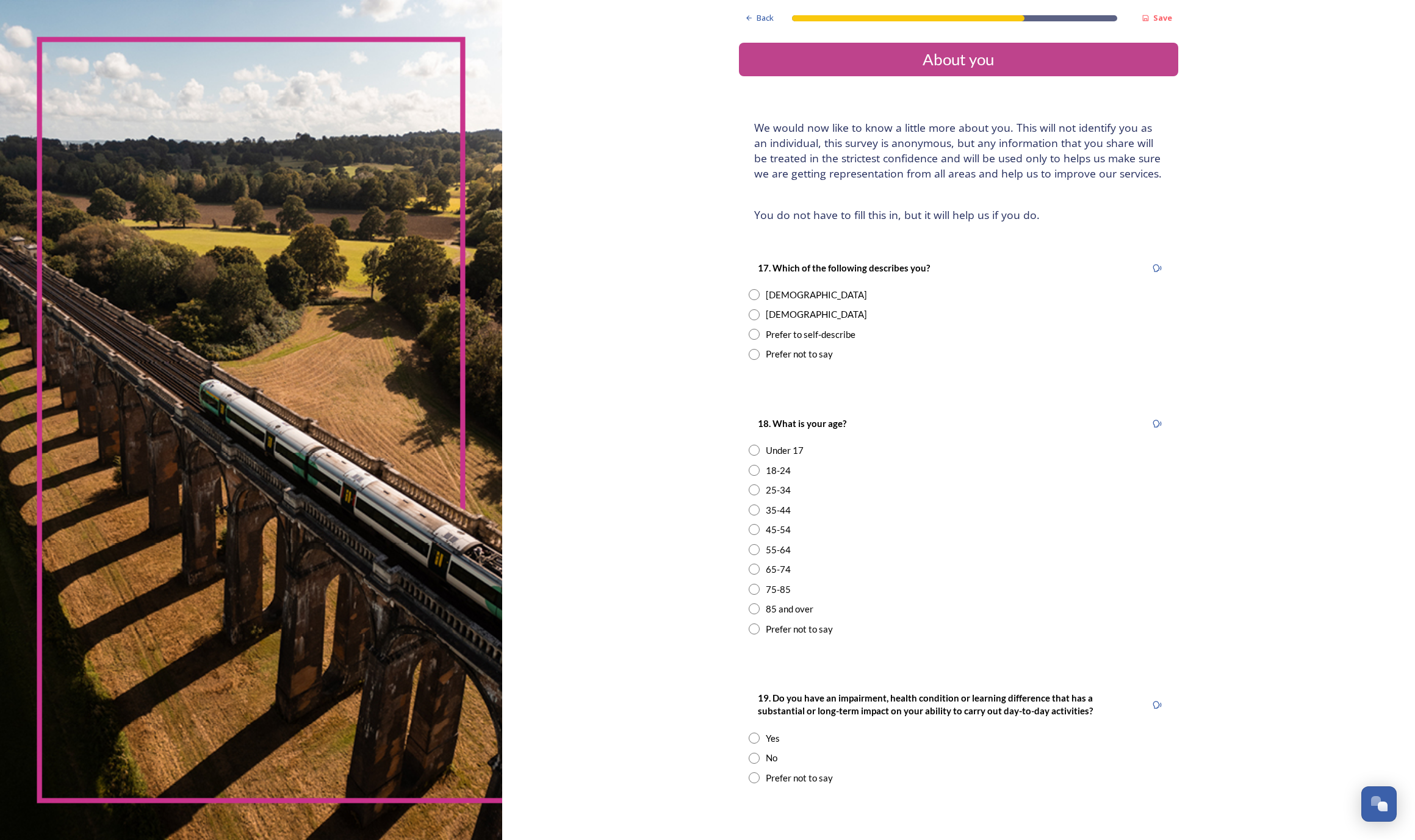
click at [766, 361] on div "Prefer not to say" at bounding box center [799, 354] width 67 height 14
radio input "true"
click at [766, 636] on div "Prefer not to say" at bounding box center [799, 629] width 67 height 14
radio input "true"
click at [766, 785] on div "Prefer not to say" at bounding box center [799, 778] width 67 height 14
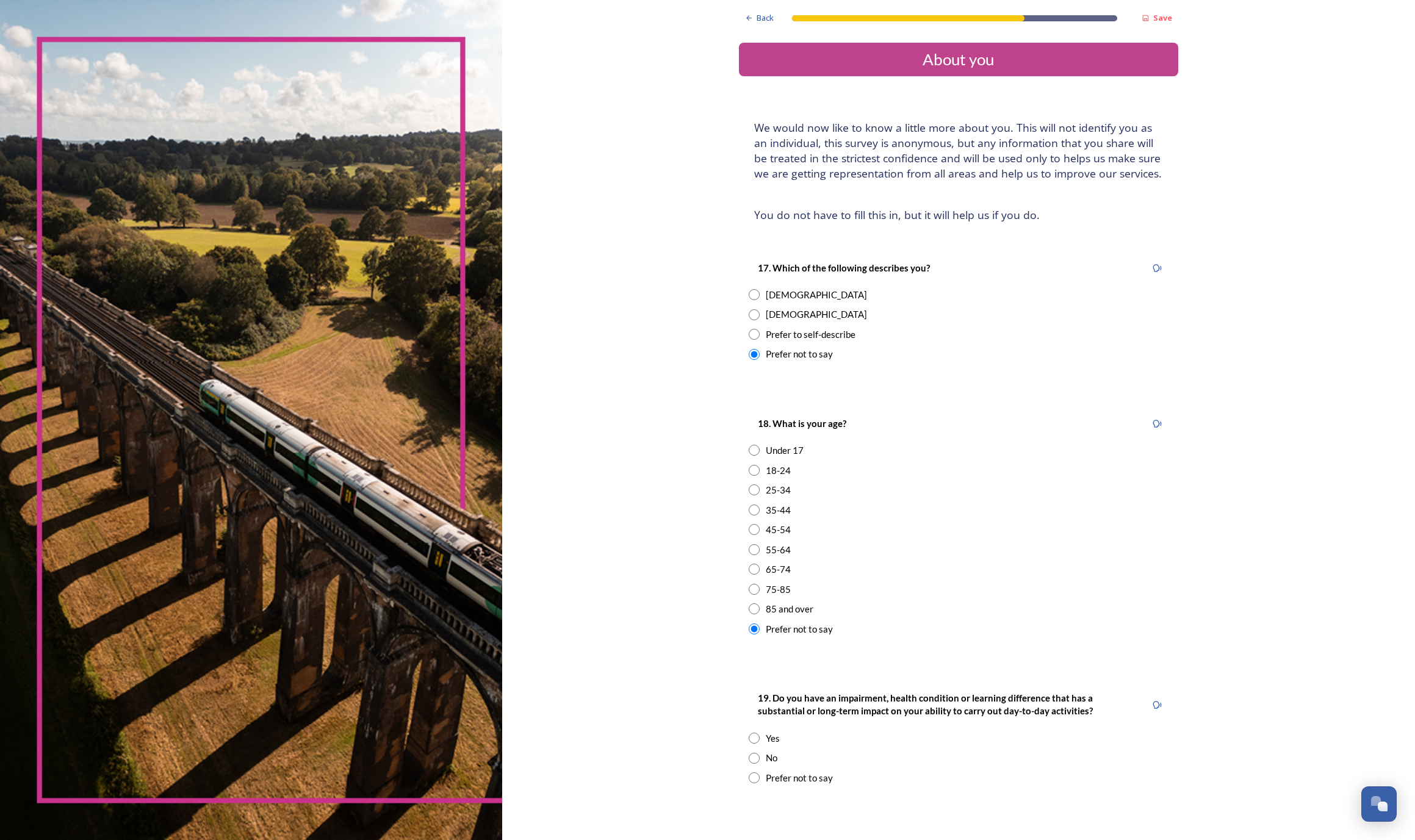
radio input "true"
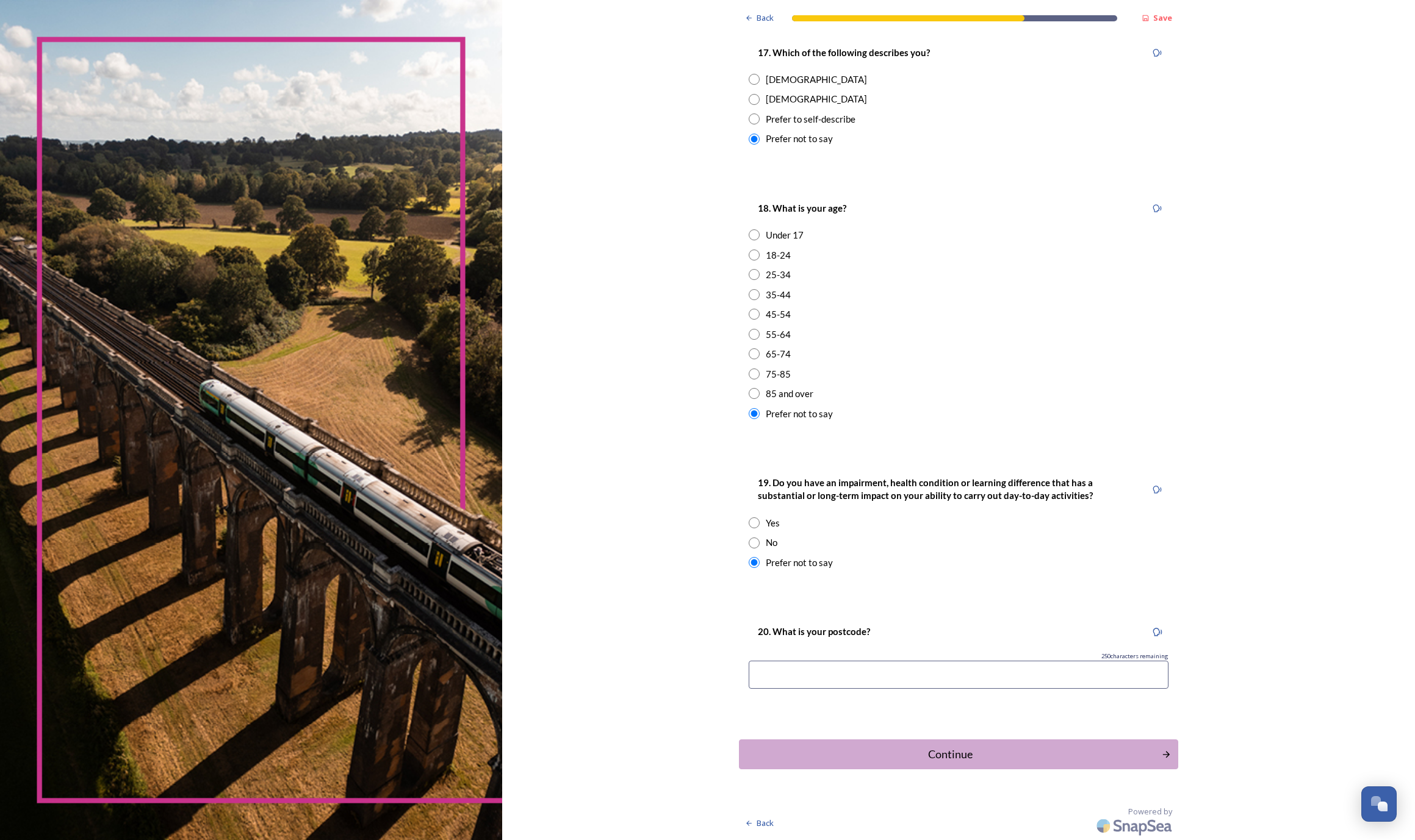
scroll to position [224, 0]
click at [749, 678] on input at bounding box center [958, 674] width 419 height 28
type input "RH139XJ"
click at [840, 755] on div "Continue" at bounding box center [950, 754] width 413 height 16
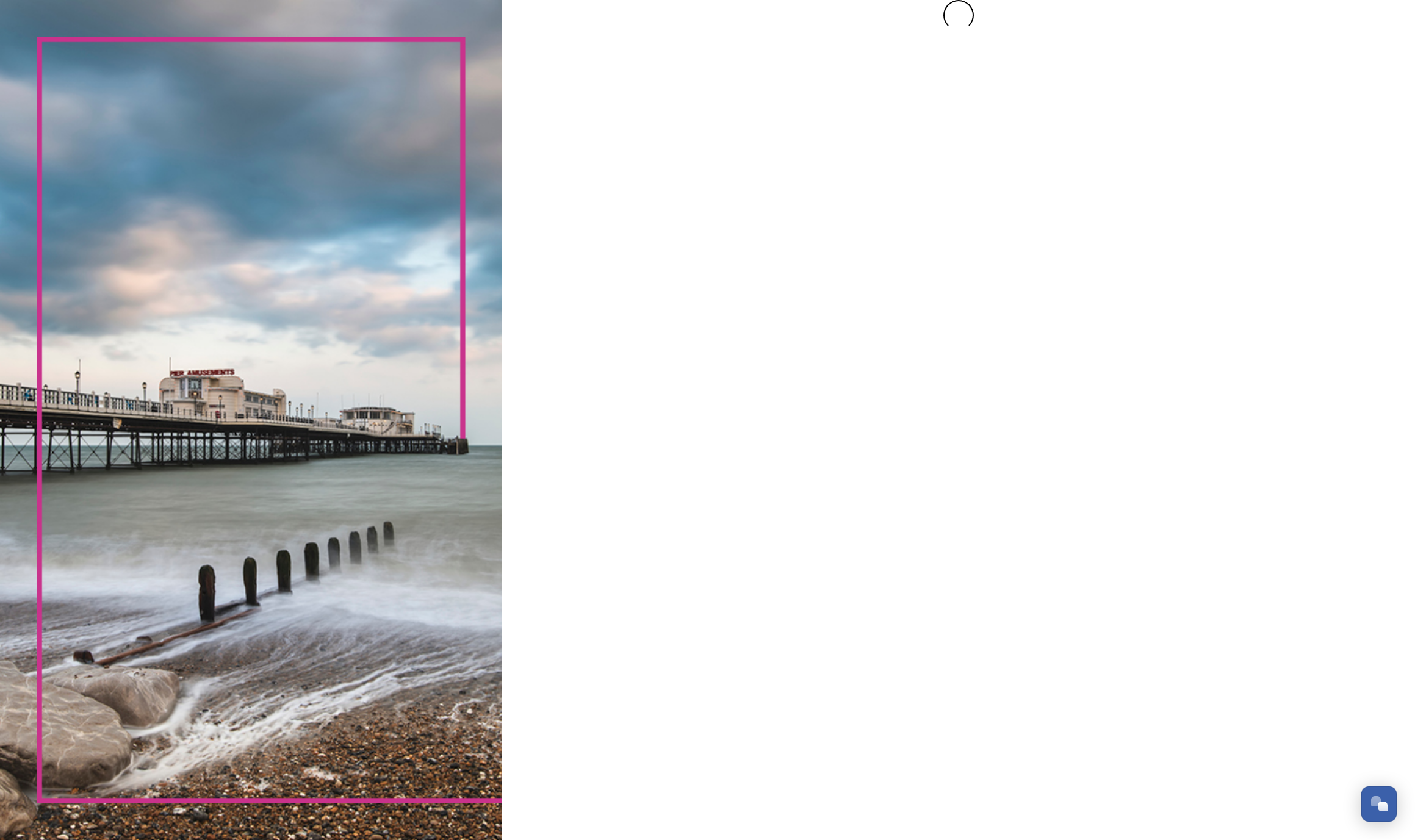
scroll to position [0, 0]
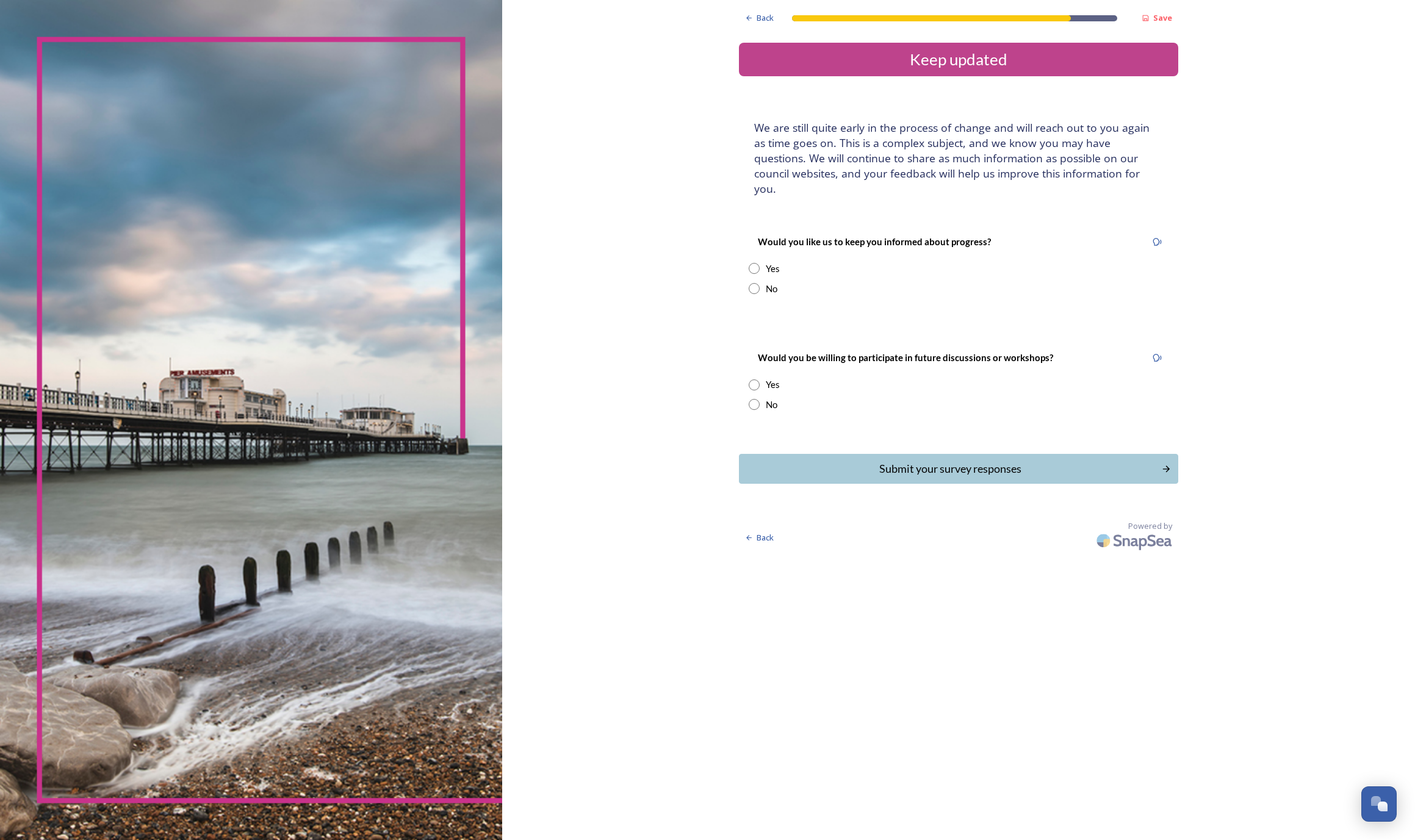
click at [749, 268] on input "radio" at bounding box center [754, 268] width 11 height 11
radio input "true"
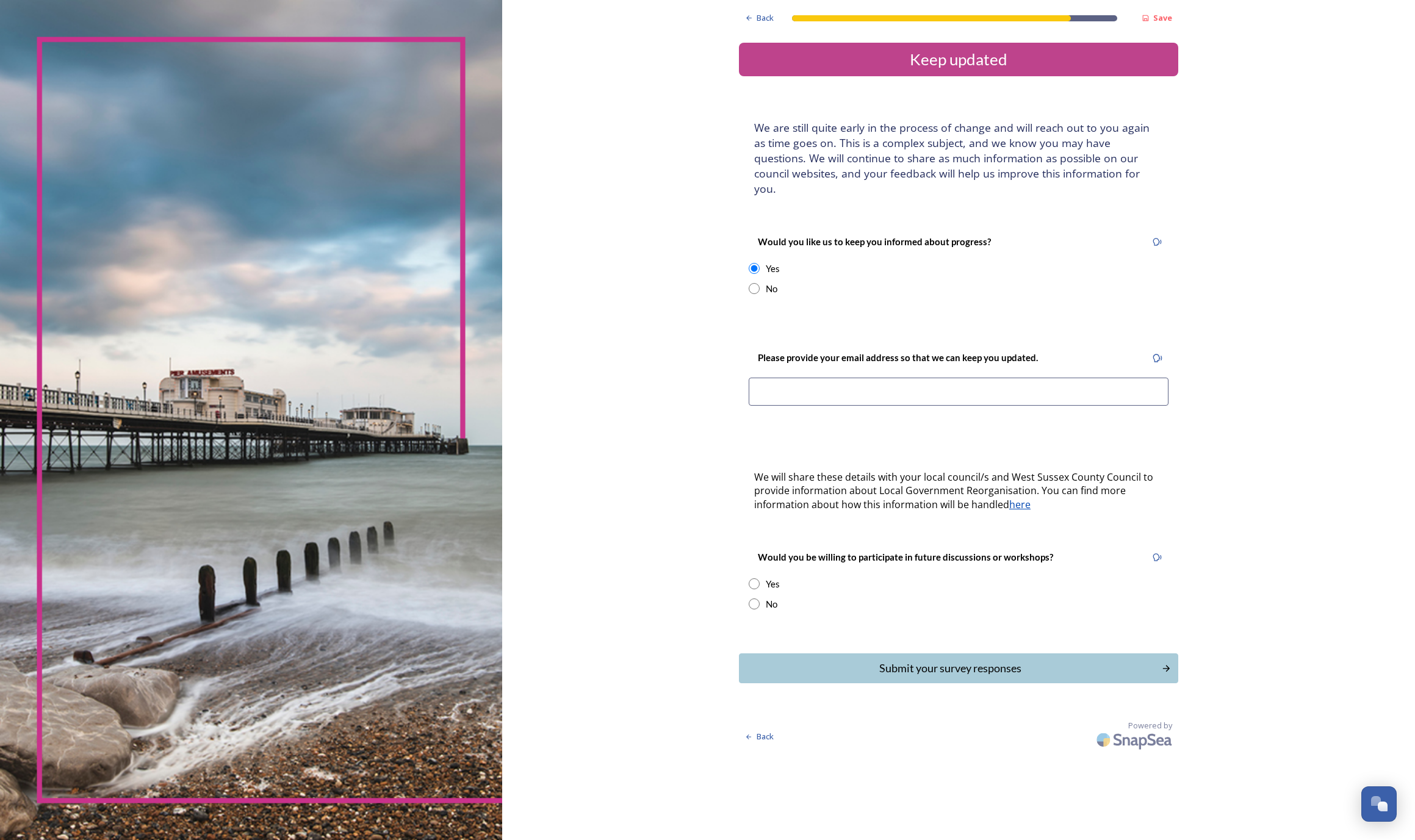
click at [749, 384] on input at bounding box center [958, 391] width 419 height 28
type input "[EMAIL_ADDRESS][DOMAIN_NAME]"
click at [749, 581] on input "radio" at bounding box center [754, 583] width 11 height 11
radio input "true"
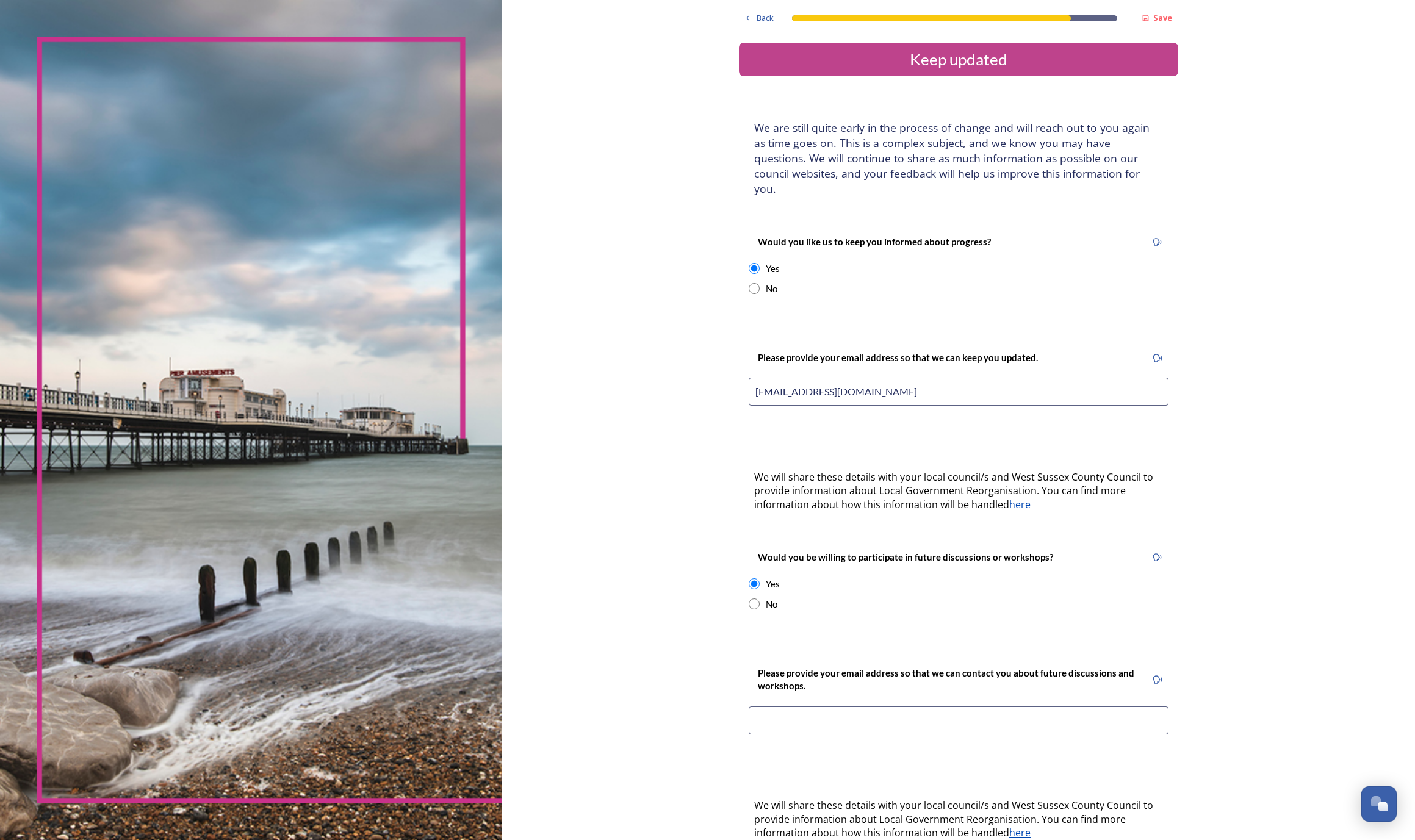
click at [749, 602] on input "radio" at bounding box center [754, 604] width 11 height 11
radio input "true"
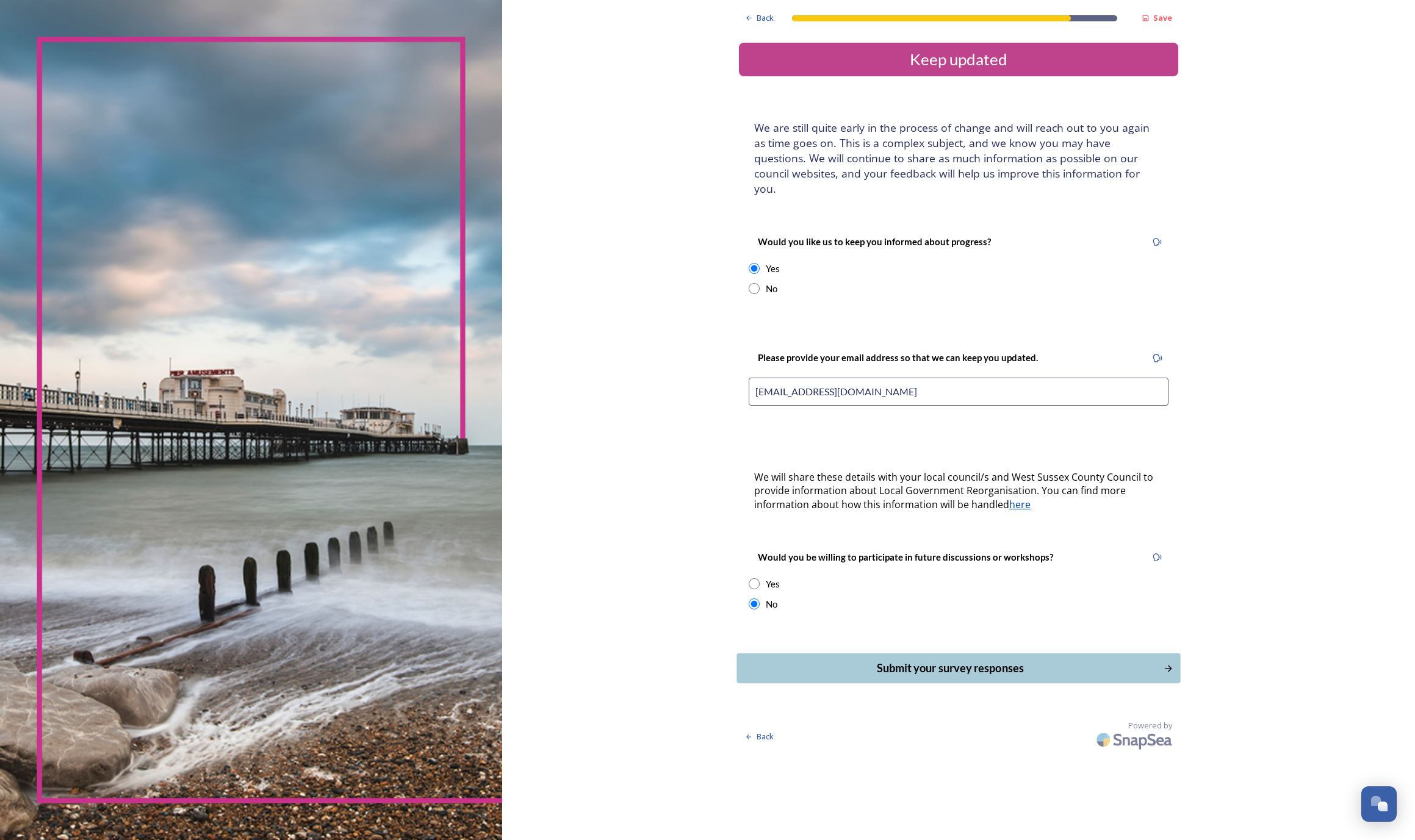
click at [855, 661] on div "Submit your survey responses" at bounding box center [950, 668] width 413 height 16
